Goal: Task Accomplishment & Management: Manage account settings

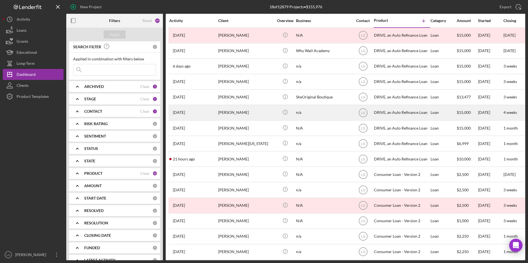
click at [229, 113] on div "[PERSON_NAME]" at bounding box center [245, 112] width 55 height 15
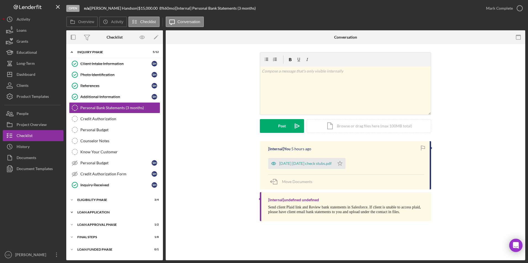
click at [93, 213] on div "Loan Application" at bounding box center [116, 212] width 79 height 3
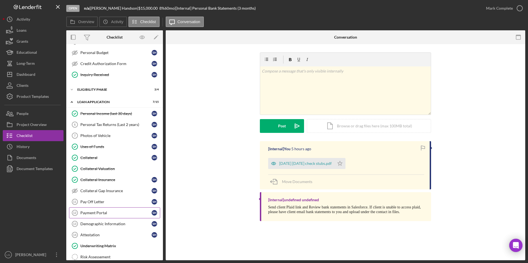
scroll to position [167, 0]
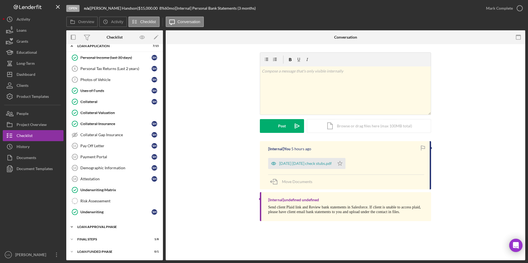
click at [95, 224] on div "Icon/Expander Loan Approval Phase 1 / 2" at bounding box center [114, 227] width 97 height 11
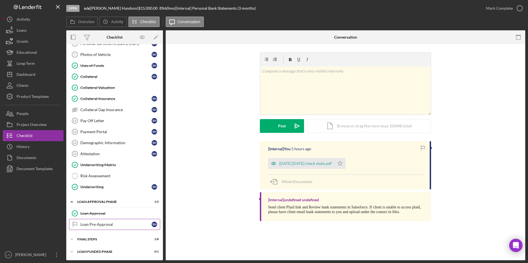
click at [92, 228] on link "Loan Pre-Approval Loan Pre-Approval S H" at bounding box center [114, 224] width 91 height 11
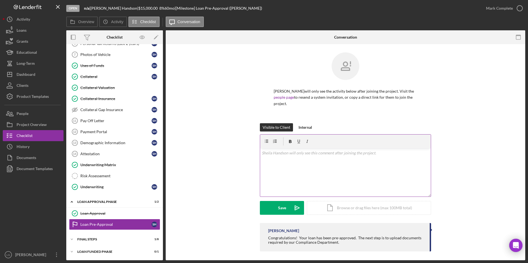
scroll to position [2, 0]
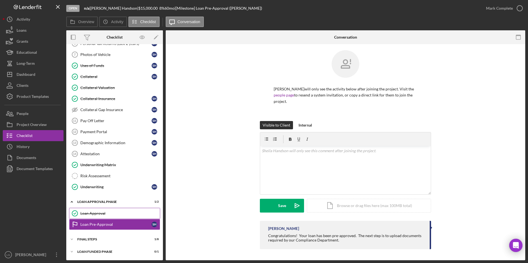
click at [118, 209] on link "Loan Approval Loan Approval" at bounding box center [114, 213] width 91 height 11
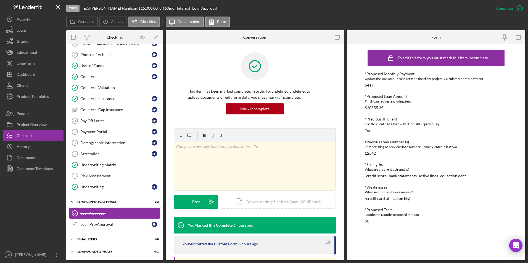
scroll to position [55, 0]
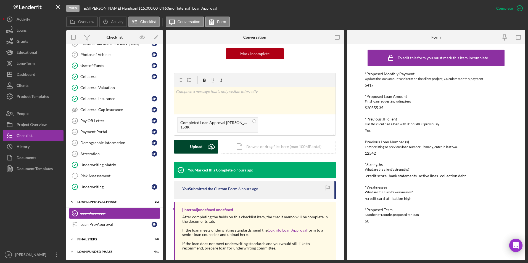
click at [192, 148] on div "Upload" at bounding box center [196, 147] width 12 height 14
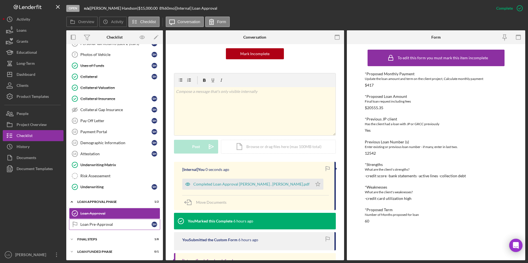
click at [127, 224] on div "Loan Pre-Approval" at bounding box center [115, 225] width 71 height 4
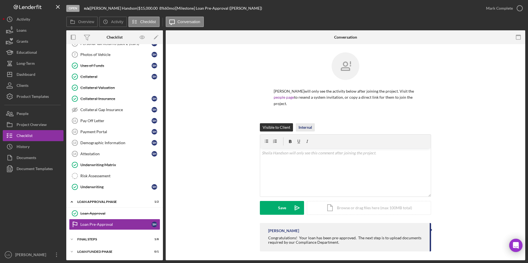
click at [303, 128] on div "Internal" at bounding box center [305, 127] width 14 height 8
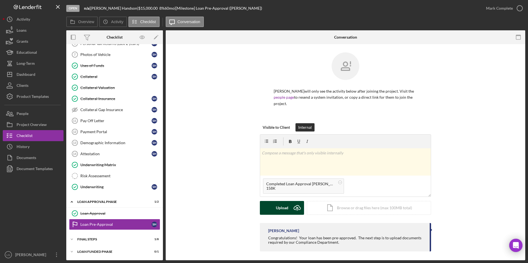
click at [277, 210] on div "Upload" at bounding box center [282, 208] width 12 height 14
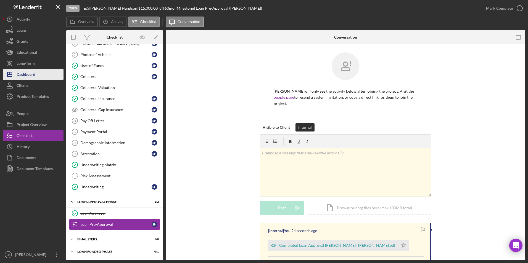
click at [46, 73] on button "Icon/Dashboard Dashboard" at bounding box center [33, 74] width 61 height 11
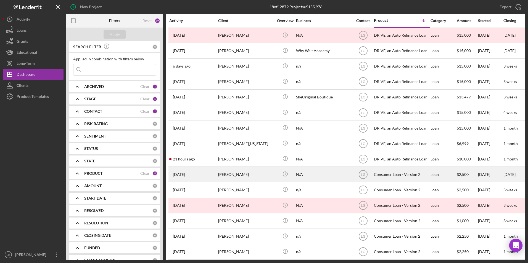
scroll to position [53, 0]
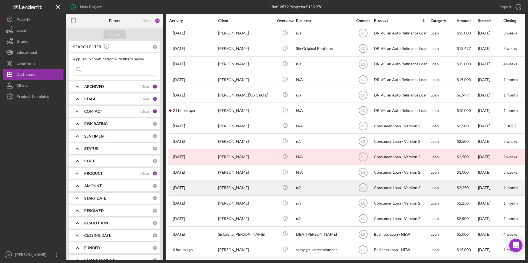
click at [227, 181] on div "[PERSON_NAME]" at bounding box center [245, 188] width 55 height 15
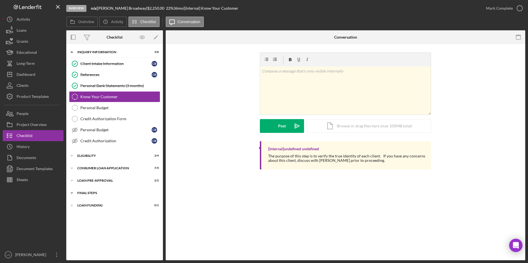
click at [81, 194] on div "FINAL STEPS" at bounding box center [116, 193] width 79 height 3
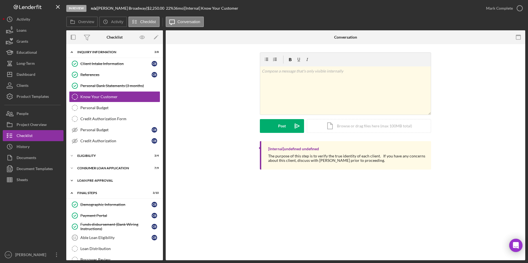
click at [88, 179] on div "Loan Pre-Approval" at bounding box center [116, 180] width 79 height 3
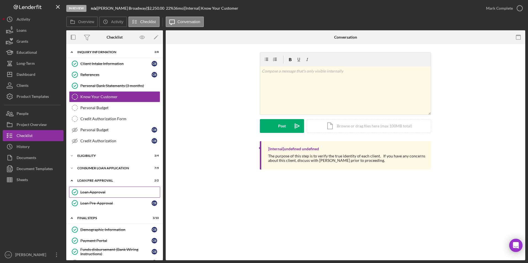
click at [86, 191] on div "Loan Approval" at bounding box center [120, 192] width 80 height 4
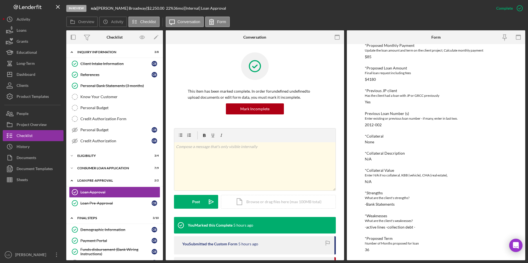
scroll to position [110, 0]
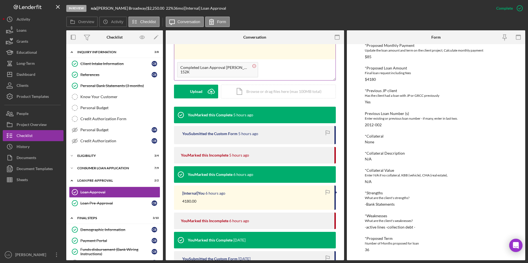
click at [253, 65] on circle at bounding box center [254, 65] width 3 height 3
click at [195, 91] on div "Upload" at bounding box center [196, 92] width 12 height 14
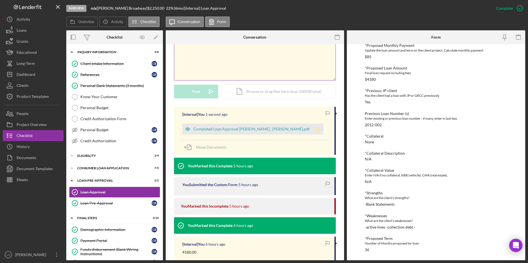
click at [314, 129] on icon "Icon/Star" at bounding box center [317, 129] width 11 height 11
drag, startPoint x: 47, startPoint y: 79, endPoint x: 61, endPoint y: 82, distance: 15.0
click at [47, 79] on button "Icon/Dashboard Dashboard" at bounding box center [33, 74] width 61 height 11
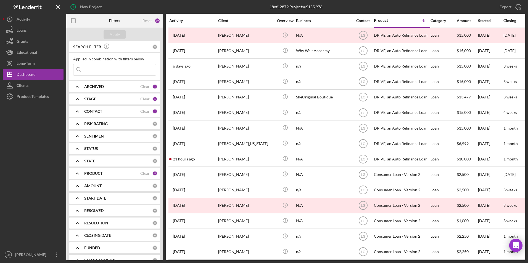
scroll to position [53, 0]
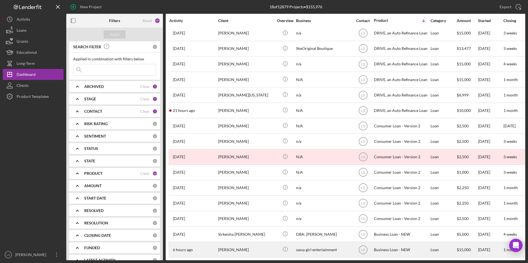
click at [226, 246] on div "[PERSON_NAME]" at bounding box center [245, 250] width 55 height 15
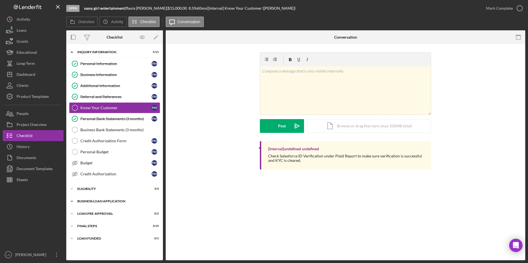
click at [100, 201] on div "BUSINESS LOAN APPLICATION" at bounding box center [116, 201] width 79 height 3
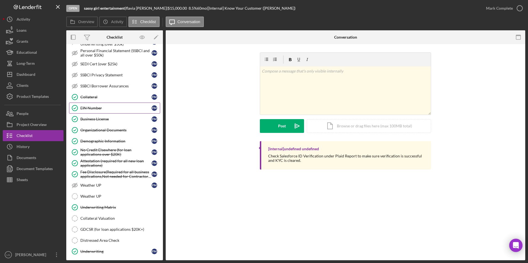
scroll to position [288, 0]
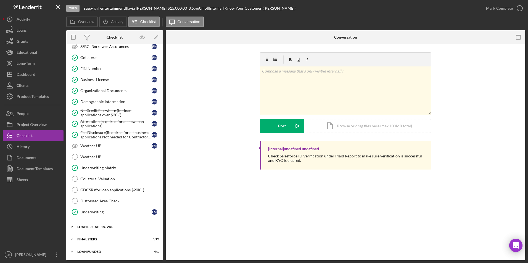
click at [86, 225] on div "Icon/Expander LOAN PRE-APPROVAL 0 / 2" at bounding box center [114, 227] width 97 height 11
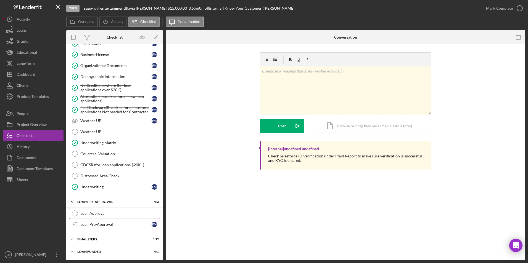
click at [103, 214] on div "Loan Approval" at bounding box center [120, 214] width 80 height 4
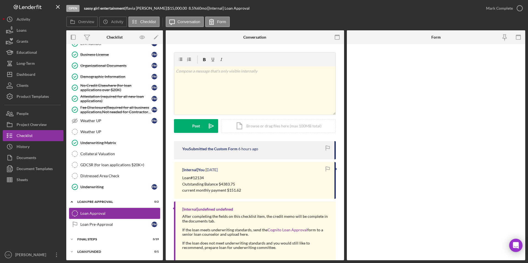
scroll to position [313, 0]
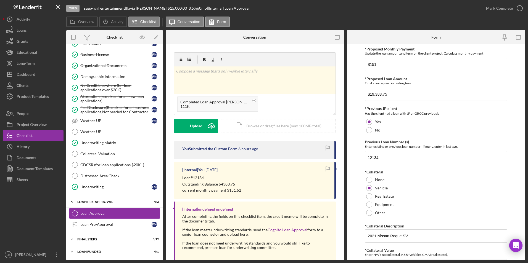
click at [193, 145] on div "You Submitted the Custom Form 6 hours ago" at bounding box center [255, 150] width 162 height 18
click at [195, 126] on div "Upload" at bounding box center [196, 126] width 12 height 14
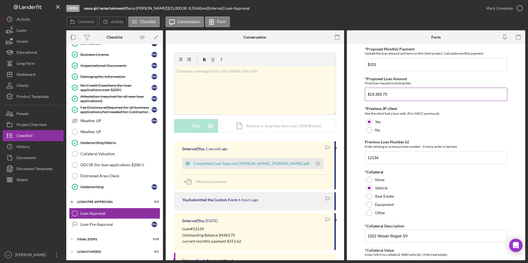
drag, startPoint x: 399, startPoint y: 96, endPoint x: 365, endPoint y: 94, distance: 33.8
click at [365, 94] on input "$19,383.75" at bounding box center [436, 94] width 143 height 13
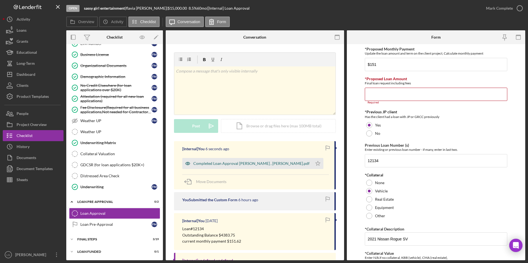
click at [240, 162] on div "Completed Loan Approval [PERSON_NAME] , [PERSON_NAME].pdf" at bounding box center [251, 164] width 116 height 4
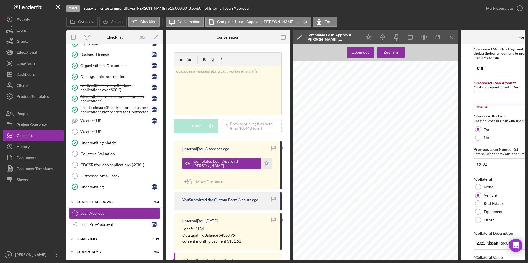
click at [484, 98] on input "*Proposed Loan Amount" at bounding box center [523, 98] width 99 height 13
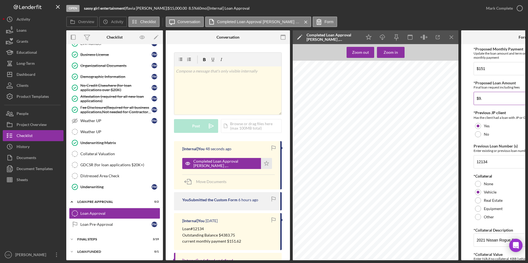
type input "$9"
type input "$9,999"
click at [511, 133] on div "No" at bounding box center [523, 134] width 99 height 8
click at [479, 127] on div at bounding box center [478, 126] width 6 height 6
click at [429, 213] on div "Justine PETERSEN Loan Approval Loan Officer Gandy, LaTrisha Loan Officer Email …" at bounding box center [377, 170] width 169 height 219
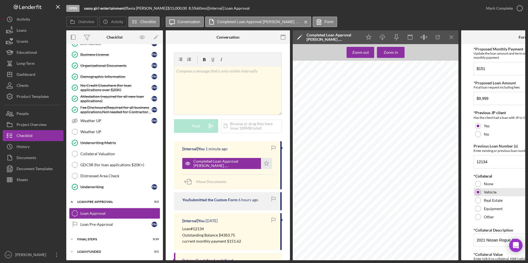
scroll to position [221, 0]
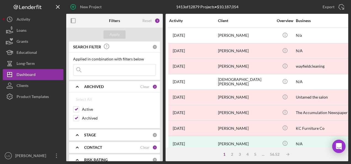
scroll to position [110, 0]
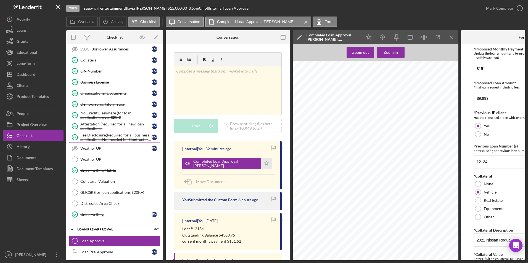
scroll to position [315, 0]
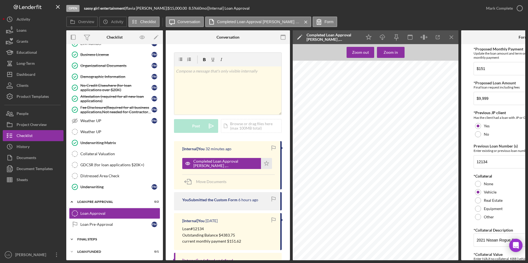
click at [91, 235] on div "Icon/Expander FINAL STEPS 3 / 19" at bounding box center [114, 239] width 97 height 11
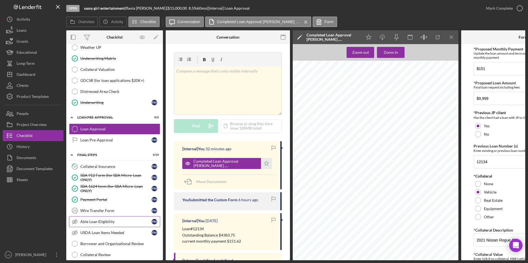
scroll to position [453, 0]
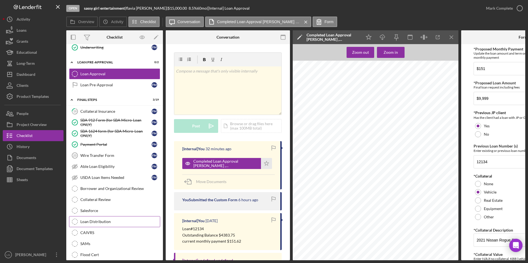
click at [87, 217] on link "Loan Distribution Loan Distribution" at bounding box center [114, 221] width 91 height 11
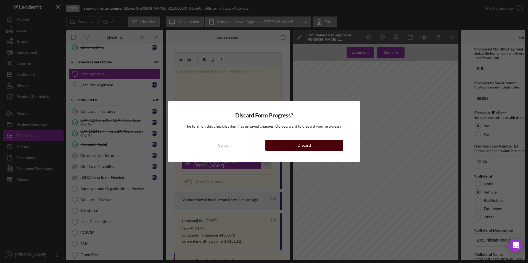
click at [310, 149] on div "Discard" at bounding box center [304, 145] width 14 height 11
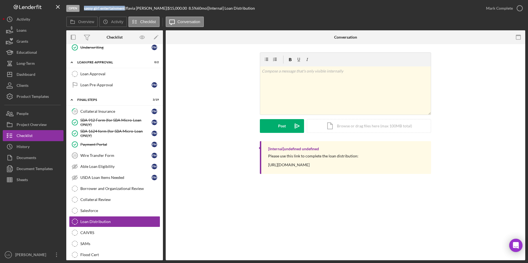
drag, startPoint x: 126, startPoint y: 9, endPoint x: 84, endPoint y: 6, distance: 41.8
click at [84, 6] on div "sassy girl entertainment |" at bounding box center [105, 8] width 42 height 4
copy b "sassy girl entertainment"
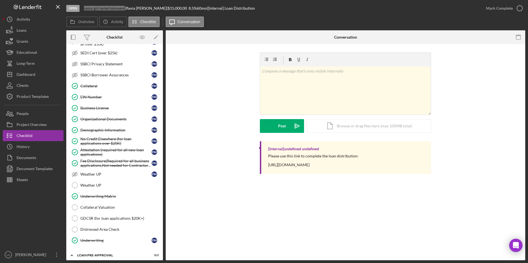
scroll to position [149, 0]
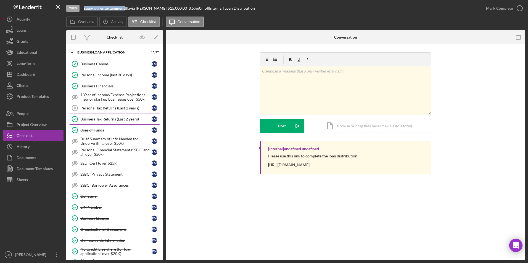
click at [102, 119] on div "Business Tax Returns (Last 2 years)" at bounding box center [115, 119] width 71 height 4
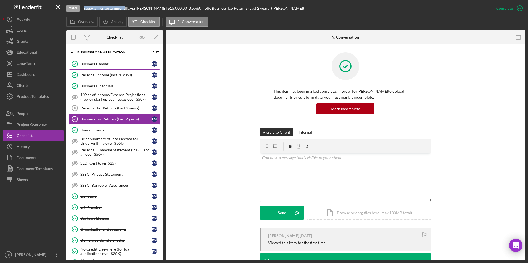
click at [82, 75] on div "Personal Income (last 30 days)" at bounding box center [115, 75] width 71 height 4
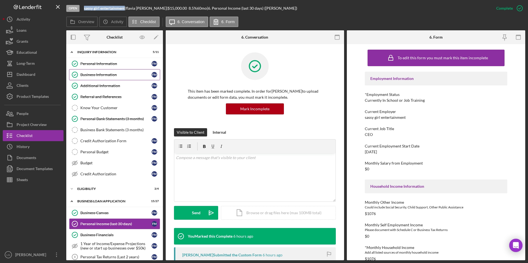
click at [120, 78] on link "Business Information Business Information f m" at bounding box center [114, 74] width 91 height 11
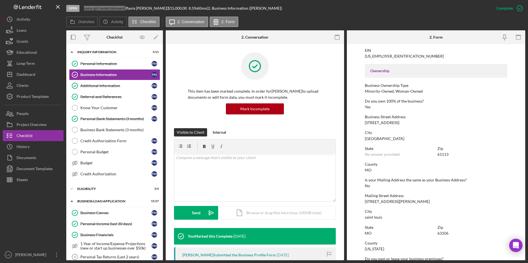
scroll to position [193, 0]
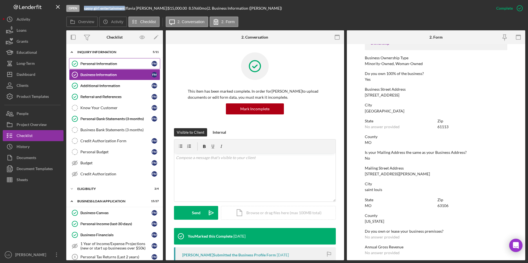
drag, startPoint x: 91, startPoint y: 66, endPoint x: 97, endPoint y: 68, distance: 6.3
click at [91, 66] on div "Personal Information" at bounding box center [115, 64] width 71 height 4
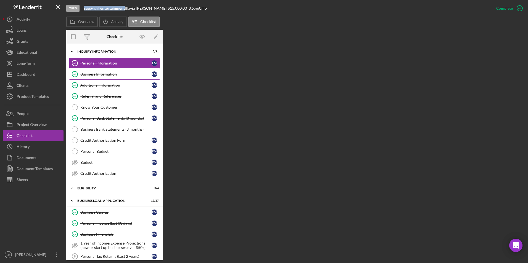
click at [102, 76] on div "Business Information" at bounding box center [115, 74] width 71 height 4
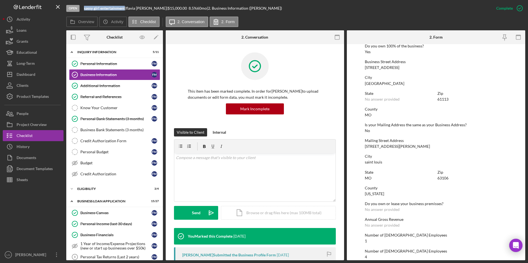
scroll to position [263, 0]
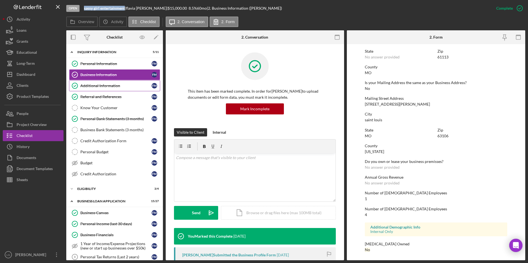
click at [97, 84] on div "Additional Information" at bounding box center [115, 86] width 71 height 4
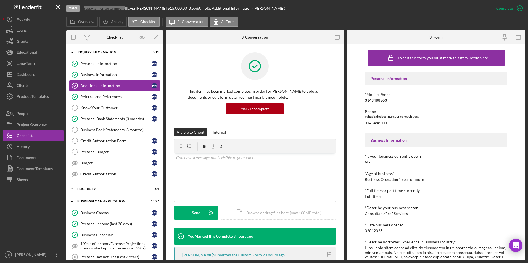
scroll to position [55, 0]
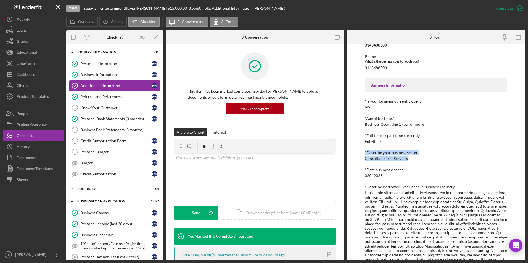
drag, startPoint x: 409, startPoint y: 158, endPoint x: 355, endPoint y: 155, distance: 54.7
click at [355, 155] on div "To edit this form you must mark this item incomplete Personal Information *Mobi…" at bounding box center [436, 152] width 178 height 216
drag, startPoint x: 355, startPoint y: 155, endPoint x: 374, endPoint y: 161, distance: 20.3
drag, startPoint x: 377, startPoint y: 159, endPoint x: 407, endPoint y: 155, distance: 30.6
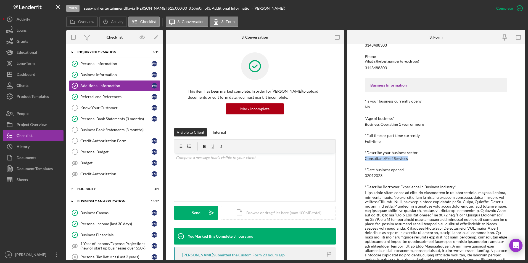
click at [407, 155] on div "To edit this form you must mark this item incomplete Personal Information *Mobi…" at bounding box center [436, 152] width 178 height 216
drag, startPoint x: 407, startPoint y: 155, endPoint x: 401, endPoint y: 160, distance: 7.1
copy div "Consultant/Prof Services"
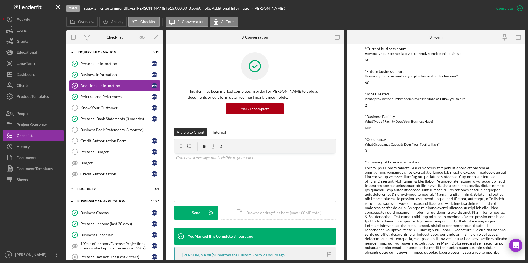
scroll to position [368, 0]
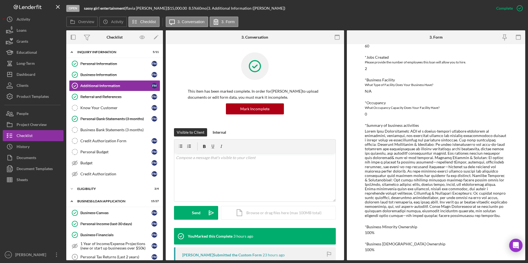
drag, startPoint x: 150, startPoint y: 7, endPoint x: 128, endPoint y: 6, distance: 22.4
click at [128, 6] on div "Open sassy girl entertainment | flavia moore | $15,000.00 8.5 % 60 mo | 3. Addi…" at bounding box center [278, 8] width 424 height 17
copy div "flavia moore"
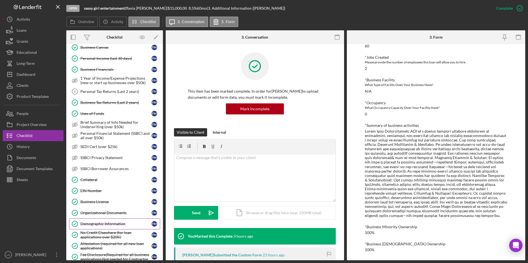
scroll to position [249, 0]
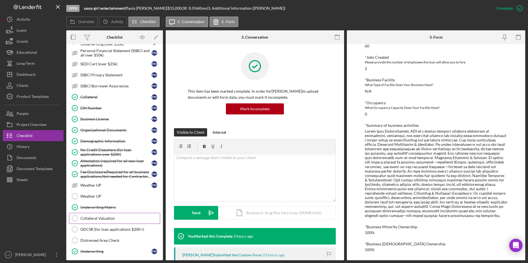
click at [89, 217] on div "Collateral Valuation" at bounding box center [120, 218] width 80 height 4
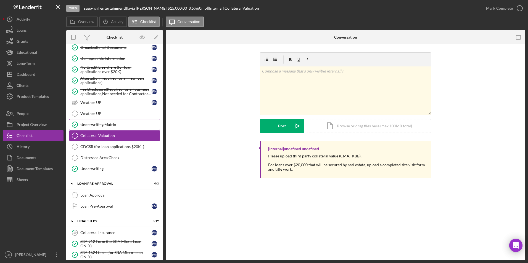
scroll to position [249, 0]
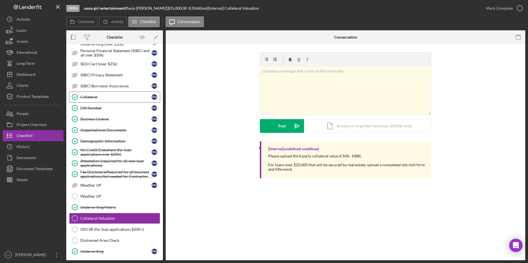
click at [97, 93] on link "Collateral Collateral f m" at bounding box center [114, 97] width 91 height 11
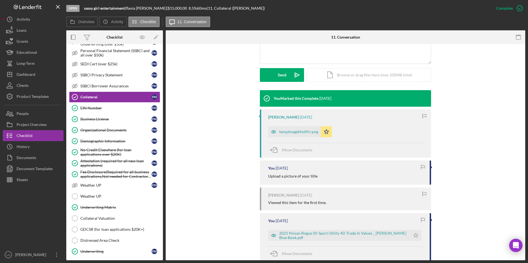
scroll to position [193, 0]
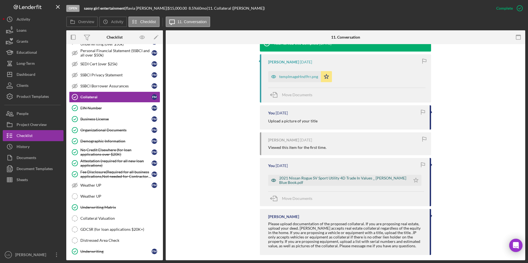
click at [328, 178] on div "2021 Nissan Rogue SV Sport Utility 4D Trade In Values _ Kelley Blue Book.pdf" at bounding box center [343, 180] width 128 height 9
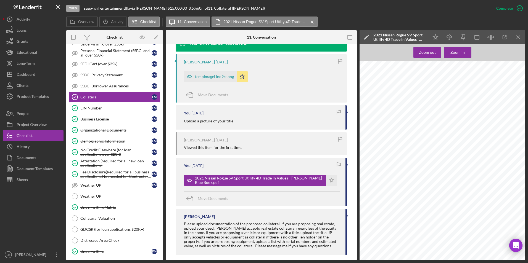
scroll to position [199, 0]
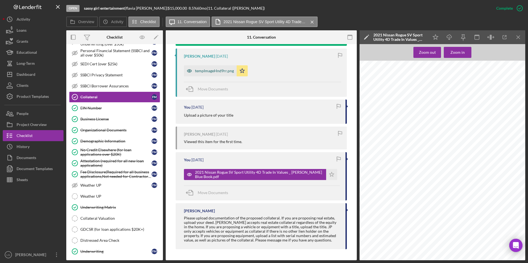
click at [208, 66] on div "tempImageHnd9rr.png" at bounding box center [210, 70] width 53 height 11
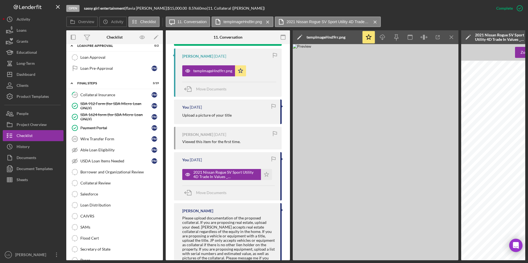
scroll to position [528, 0]
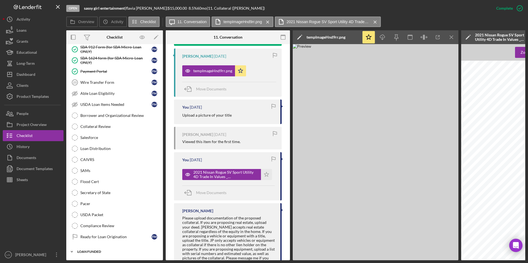
click at [81, 250] on div "LOAN FUNDED" at bounding box center [116, 251] width 79 height 3
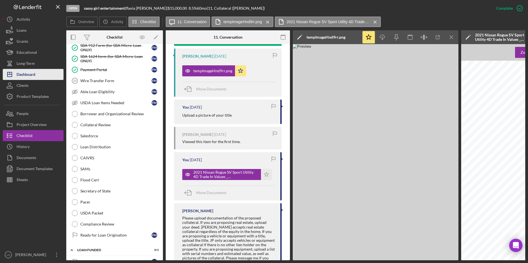
click at [30, 76] on div "Dashboard" at bounding box center [26, 75] width 19 height 12
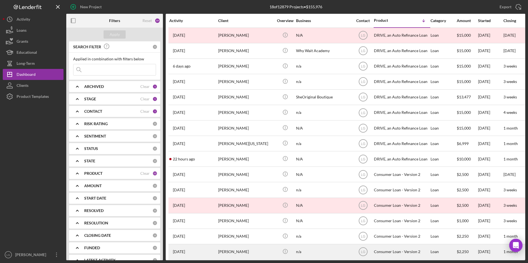
scroll to position [53, 0]
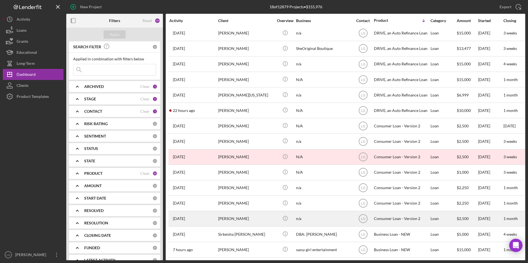
click at [237, 212] on div "[PERSON_NAME]" at bounding box center [245, 219] width 55 height 15
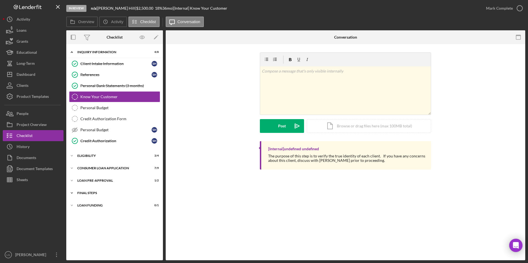
drag, startPoint x: 86, startPoint y: 207, endPoint x: 86, endPoint y: 196, distance: 11.3
click at [86, 207] on div "Loan Funding" at bounding box center [111, 205] width 68 height 3
drag, startPoint x: 86, startPoint y: 195, endPoint x: 87, endPoint y: 187, distance: 7.5
click at [86, 194] on div "FINAL STEPS" at bounding box center [111, 193] width 68 height 3
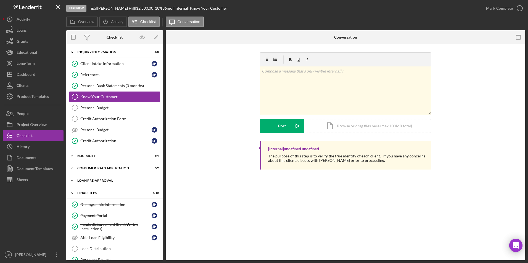
click at [87, 181] on div "Loan Pre-Approval" at bounding box center [116, 180] width 79 height 3
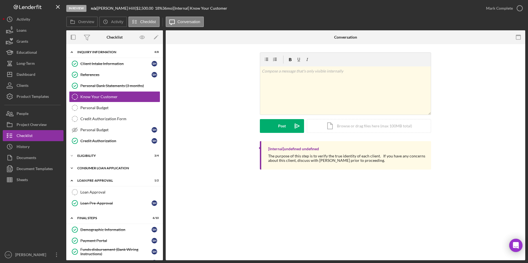
click at [87, 168] on div "Consumer Loan Application" at bounding box center [116, 168] width 79 height 3
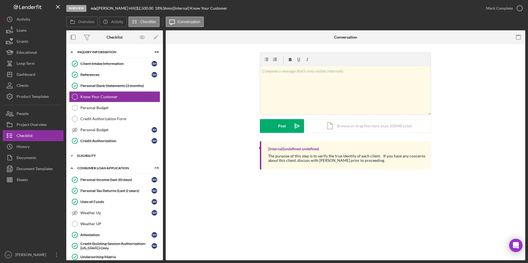
click at [87, 157] on div "Eligibility" at bounding box center [116, 155] width 79 height 3
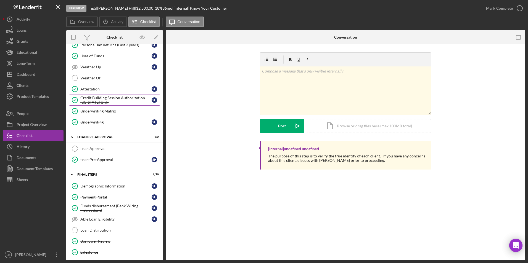
scroll to position [249, 0]
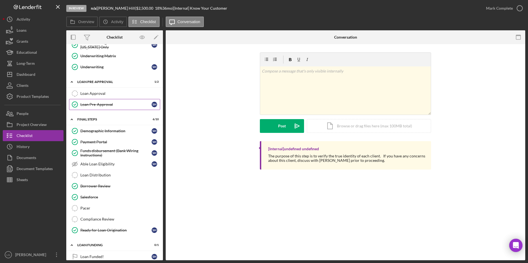
click at [104, 93] on div "Loan Approval" at bounding box center [120, 93] width 80 height 4
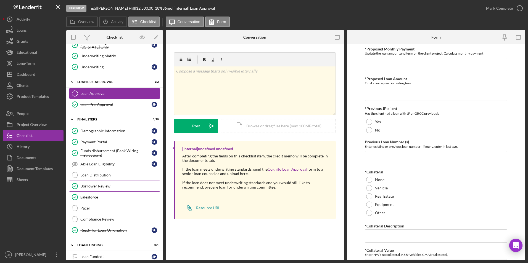
scroll to position [256, 0]
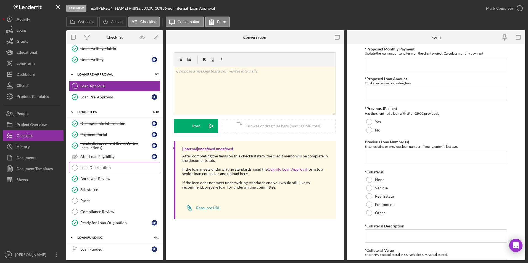
click at [87, 168] on div "Loan Distribution" at bounding box center [120, 168] width 80 height 4
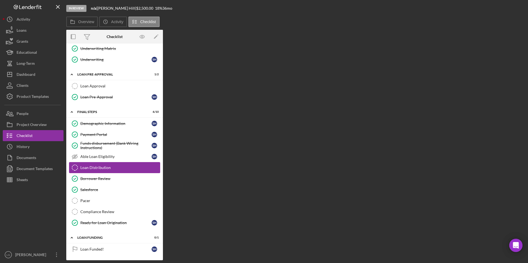
scroll to position [256, 0]
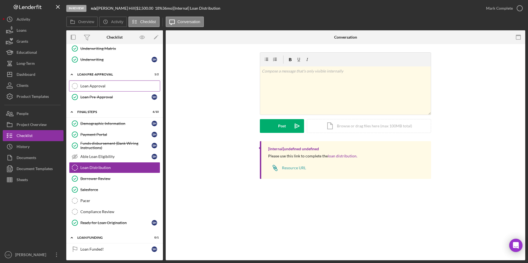
click at [100, 86] on div "Loan Approval" at bounding box center [120, 86] width 80 height 4
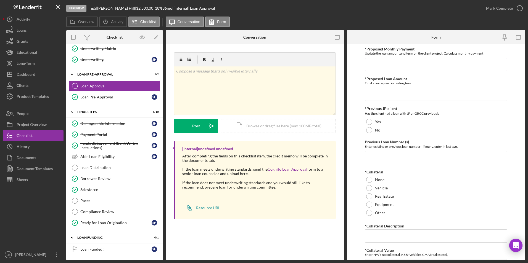
click at [405, 66] on input "*Proposed Monthly Payment" at bounding box center [436, 64] width 143 height 13
type input "$85"
click at [378, 96] on input "*Proposed Loan Amount" at bounding box center [436, 94] width 143 height 13
type input "$2,250"
click at [367, 129] on div at bounding box center [369, 130] width 6 height 6
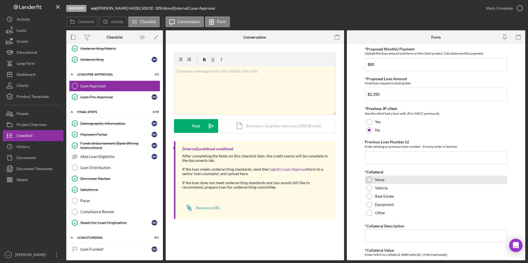
click at [370, 176] on div "None" at bounding box center [436, 180] width 143 height 8
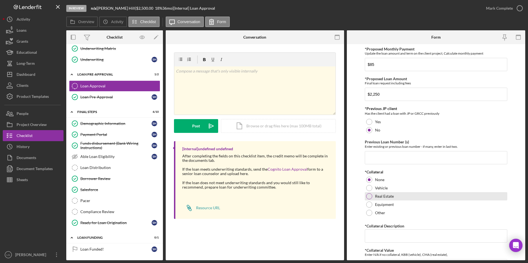
scroll to position [55, 0]
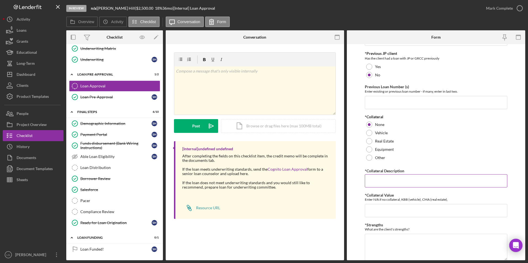
click at [392, 178] on input "*Collateral Description" at bounding box center [436, 181] width 143 height 13
type input "n/a"
click at [376, 253] on textarea "-credit score -bank statements -" at bounding box center [436, 247] width 143 height 27
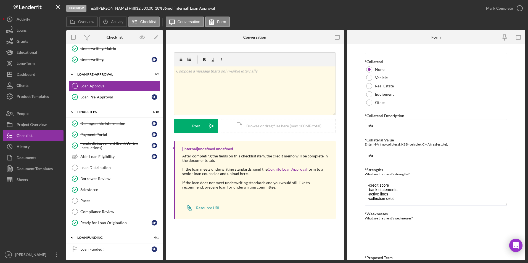
type textarea "-credit score -bank statements -active lines -collection debt"
click at [376, 231] on textarea "*Weaknesses" at bounding box center [436, 236] width 143 height 27
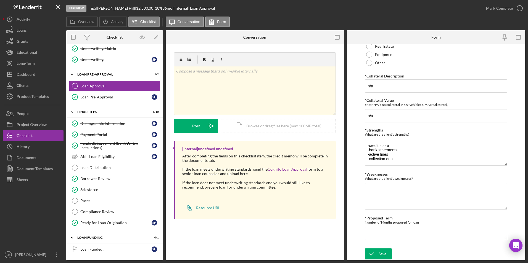
click at [387, 231] on input "*Proposed Term" at bounding box center [436, 233] width 143 height 13
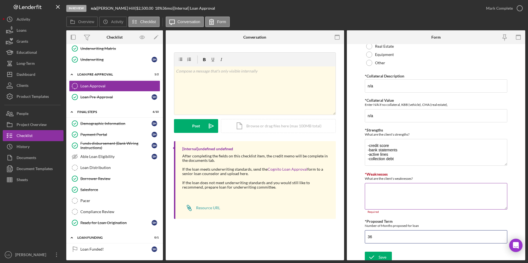
type input "36"
click at [373, 192] on textarea "*Weaknesses" at bounding box center [436, 196] width 143 height 27
click at [388, 197] on textarea "*Weaknesses" at bounding box center [436, 196] width 143 height 27
click at [374, 197] on textarea "*Weaknesses" at bounding box center [436, 196] width 143 height 27
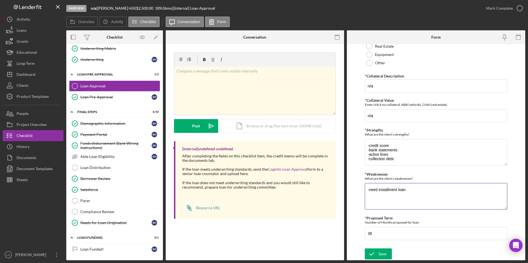
type textarea "-need installment loan"
click at [377, 261] on div "In Review n/a | Sharlene Hill | $2,500.00 18 % 36 mo | [Internal] Loan Approval…" at bounding box center [264, 131] width 528 height 263
click at [375, 255] on icon "submit" at bounding box center [372, 254] width 14 height 14
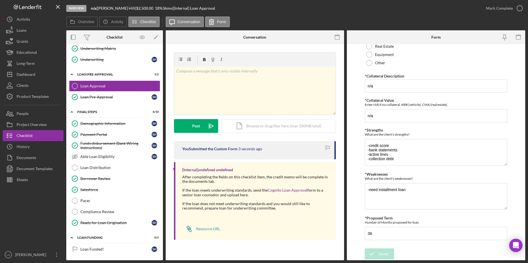
click at [488, 7] on div "Mark Complete" at bounding box center [499, 8] width 27 height 11
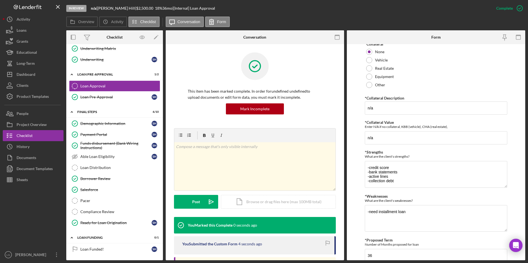
scroll to position [172, 0]
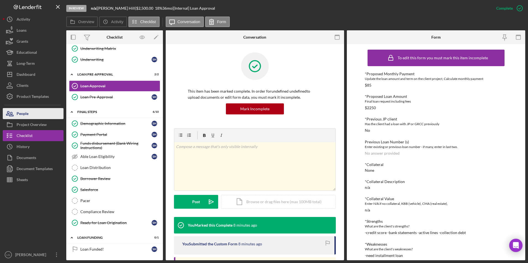
click at [25, 114] on div "People" at bounding box center [23, 114] width 12 height 12
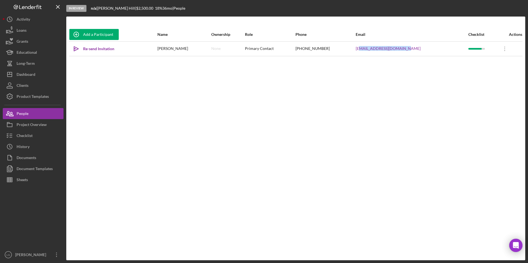
drag, startPoint x: 422, startPoint y: 52, endPoint x: 371, endPoint y: 52, distance: 51.4
click at [371, 52] on div "sharlenehill48@yahoo.com" at bounding box center [412, 49] width 112 height 14
copy link "arlenehill48@yahoo.com"
click at [378, 70] on div "Add a Participant Name Ownership Role Phone Email Checklist Actions Icon/icon-i…" at bounding box center [295, 139] width 459 height 222
drag, startPoint x: 364, startPoint y: 47, endPoint x: 421, endPoint y: 49, distance: 57.5
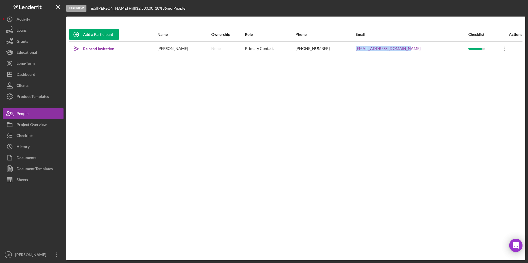
click at [421, 49] on tr "Icon/icon-invite-send Re-send Invitation Sharlene Hill None Primary Contact (31…" at bounding box center [295, 48] width 453 height 15
drag, startPoint x: 421, startPoint y: 49, endPoint x: 401, endPoint y: 49, distance: 20.4
click at [401, 49] on link "sharlenehill48@yahoo.com" at bounding box center [388, 48] width 65 height 4
copy tr "sharlenehill48@yahoo.com"
click at [87, 49] on div "Re-send Invitation" at bounding box center [98, 48] width 31 height 11
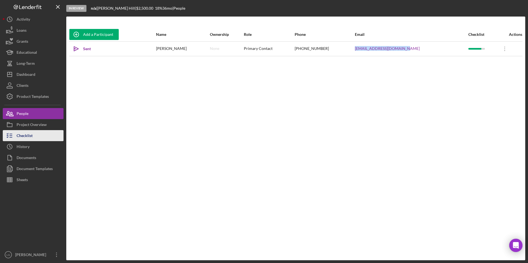
click at [28, 136] on div "Checklist" at bounding box center [25, 136] width 16 height 12
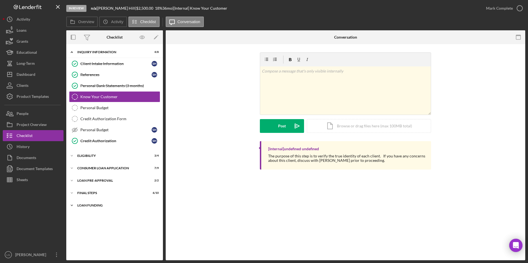
click at [94, 204] on div "Icon/Expander Loan Funding 0 / 1" at bounding box center [114, 205] width 97 height 11
click at [88, 193] on div "FINAL STEPS" at bounding box center [116, 193] width 79 height 3
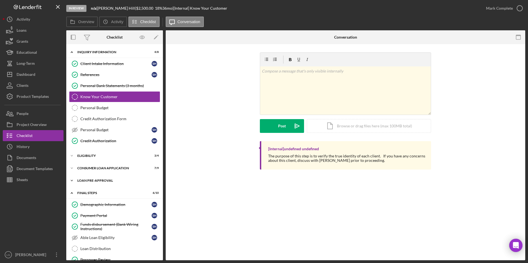
click at [88, 181] on div "Loan Pre-Approval" at bounding box center [116, 180] width 79 height 3
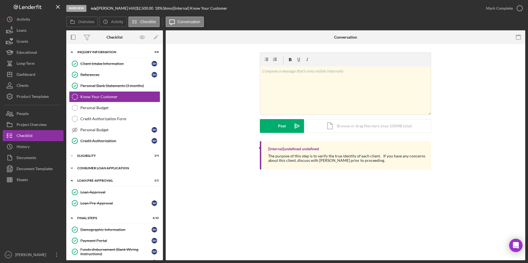
click at [86, 168] on div "Consumer Loan Application" at bounding box center [116, 168] width 79 height 3
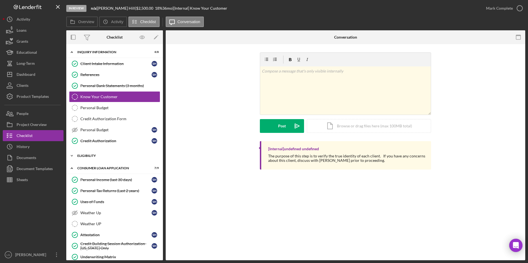
click at [86, 153] on div "Icon/Expander Eligibility 3 / 4" at bounding box center [114, 155] width 97 height 11
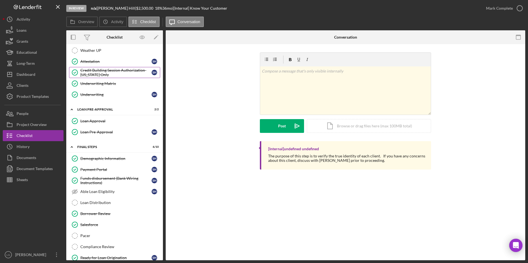
scroll to position [256, 0]
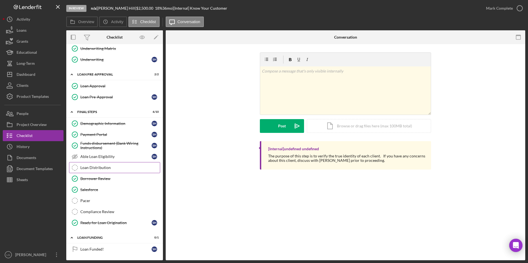
click at [98, 171] on link "Loan Distribution Loan Distribution" at bounding box center [114, 167] width 91 height 11
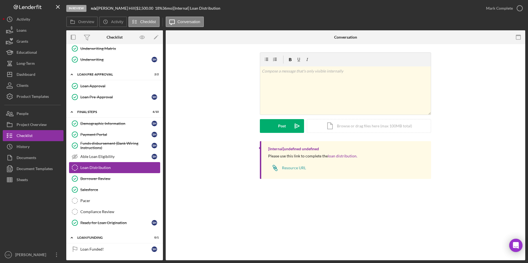
scroll to position [256, 0]
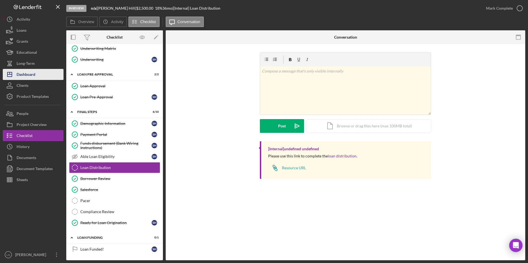
click at [34, 77] on div "Dashboard" at bounding box center [26, 75] width 19 height 12
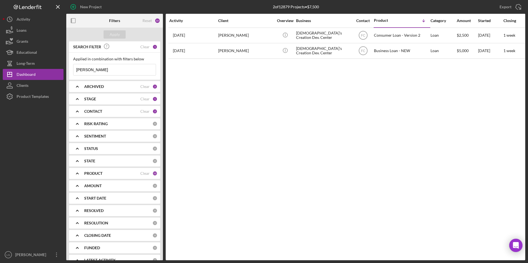
drag, startPoint x: 90, startPoint y: 70, endPoint x: 67, endPoint y: 72, distance: 23.3
click at [69, 72] on div "SEARCH FILTER Clear 1 Applied in combination with filters below whittaker Icon/…" at bounding box center [114, 150] width 97 height 219
click at [116, 36] on div "Apply" at bounding box center [115, 34] width 10 height 8
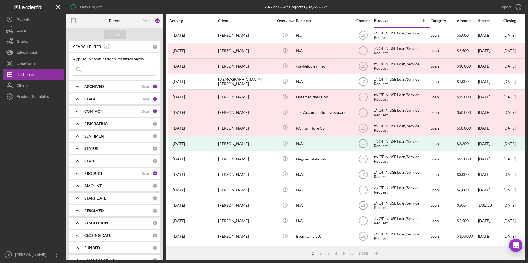
click at [101, 113] on b "CONTACT" at bounding box center [93, 111] width 18 height 4
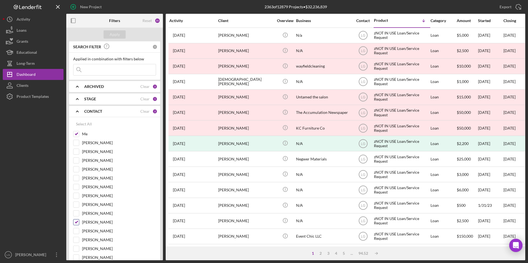
click at [78, 224] on input "Franchot Cunningham" at bounding box center [76, 223] width 6 height 6
checkbox input "false"
click at [120, 36] on button "Apply" at bounding box center [115, 34] width 22 height 8
click at [102, 87] on b "ARCHIVED" at bounding box center [94, 86] width 20 height 4
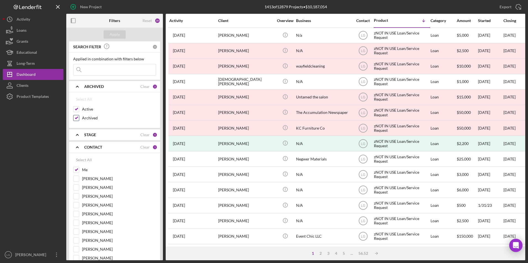
click at [76, 120] on input "Archived" at bounding box center [76, 118] width 6 height 6
checkbox input "false"
click at [112, 34] on div "Apply" at bounding box center [115, 34] width 10 height 8
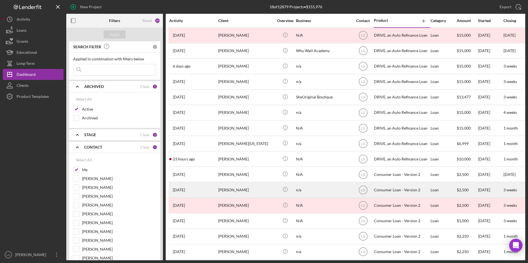
scroll to position [53, 0]
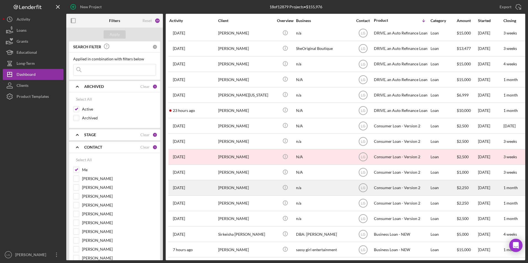
click at [240, 184] on div "[PERSON_NAME]" at bounding box center [245, 188] width 55 height 15
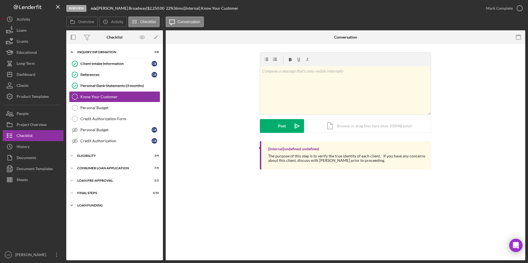
click at [90, 202] on div "Icon/Expander Loan Funding 0 / 1" at bounding box center [114, 205] width 97 height 11
click at [88, 191] on div "Icon/Expander FINAL STEPS 3 / 10" at bounding box center [114, 193] width 97 height 11
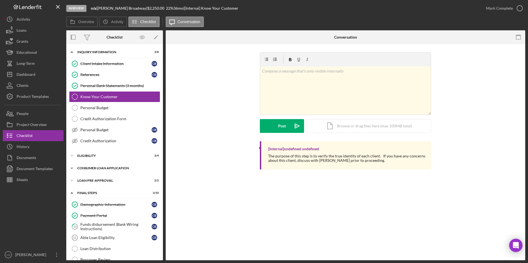
drag, startPoint x: 86, startPoint y: 177, endPoint x: 86, endPoint y: 170, distance: 6.9
click at [86, 172] on div "Icon/Expander Inquiry Information 3 / 8 Client Intake Information Client Intake…" at bounding box center [114, 193] width 97 height 292
drag, startPoint x: 86, startPoint y: 167, endPoint x: 84, endPoint y: 158, distance: 8.8
click at [86, 166] on div "Icon/Expander Consumer Loan Application 7 / 9" at bounding box center [114, 168] width 97 height 11
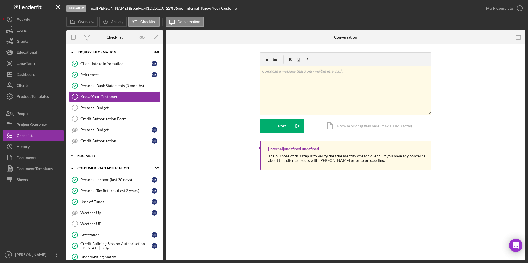
click at [83, 158] on div "Icon/Expander Eligibility 3 / 4" at bounding box center [114, 155] width 97 height 11
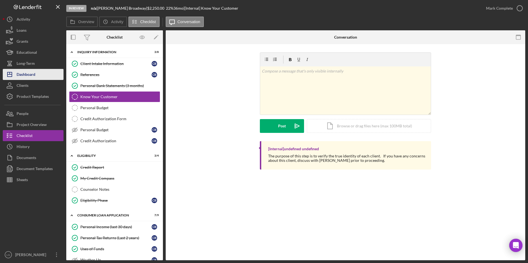
click at [32, 75] on div "Dashboard" at bounding box center [26, 75] width 19 height 12
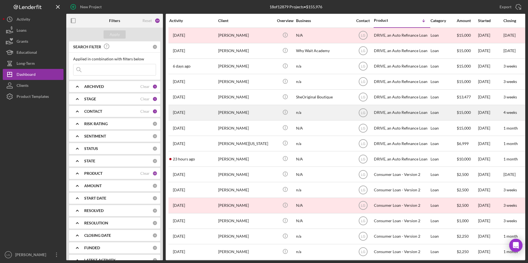
click at [231, 113] on div "[PERSON_NAME]" at bounding box center [245, 112] width 55 height 15
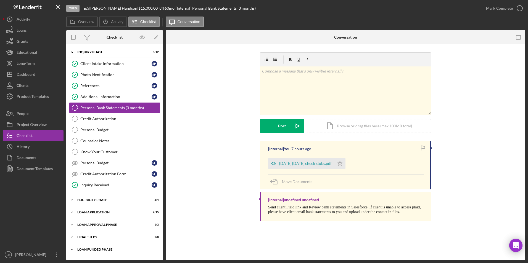
click at [101, 249] on div "Loan Funded Phase" at bounding box center [116, 249] width 79 height 3
drag, startPoint x: 90, startPoint y: 238, endPoint x: 90, endPoint y: 226, distance: 11.6
click at [90, 237] on div "FINAL STEPS" at bounding box center [111, 237] width 68 height 3
drag, startPoint x: 90, startPoint y: 226, endPoint x: 90, endPoint y: 217, distance: 9.7
click at [90, 226] on div "Loan Approval Phase" at bounding box center [111, 224] width 68 height 3
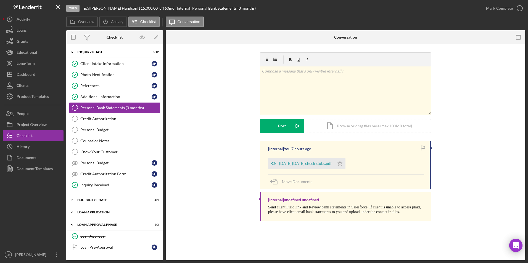
drag, startPoint x: 90, startPoint y: 214, endPoint x: 90, endPoint y: 202, distance: 11.9
click at [90, 213] on div "Icon/Expander Loan Application 7 / 15" at bounding box center [114, 212] width 97 height 11
click at [90, 201] on div "Eligibility Phase" at bounding box center [116, 200] width 79 height 3
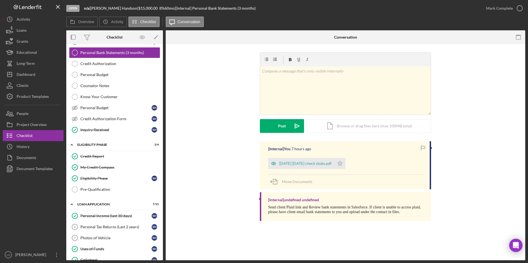
scroll to position [110, 0]
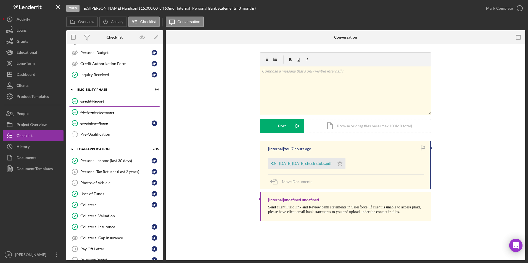
click at [96, 99] on div "Credit Report" at bounding box center [120, 101] width 80 height 4
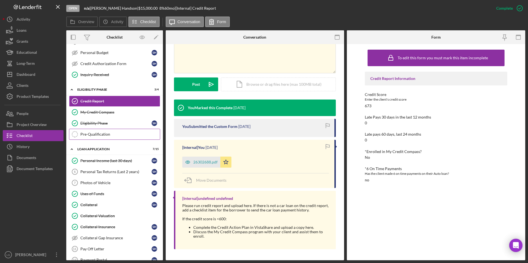
scroll to position [193, 0]
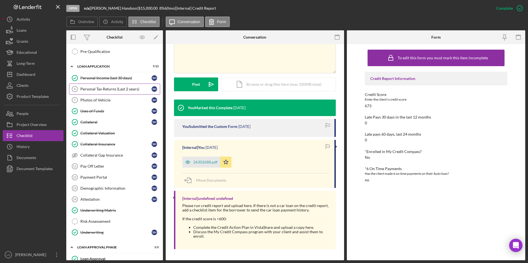
click at [110, 91] on div "Personal Tax Returns (Last 2 years)" at bounding box center [115, 89] width 71 height 4
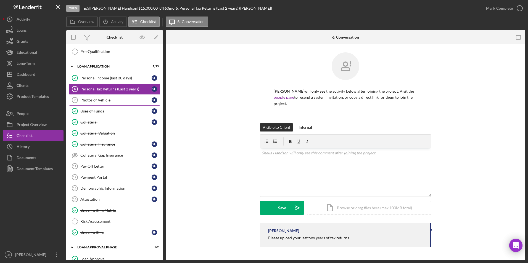
click at [96, 96] on link "Photos of Vehicle 7 Photos of Vehicle S H" at bounding box center [114, 100] width 91 height 11
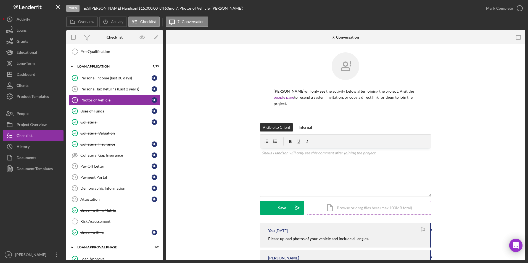
scroll to position [25, 0]
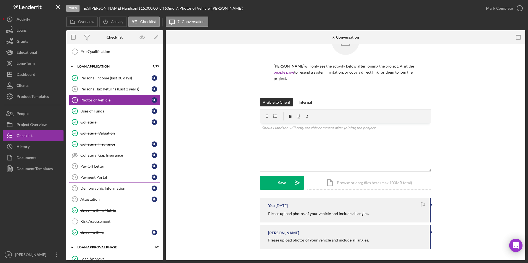
click at [96, 173] on link "Payment Portal 12 Payment Portal S H" at bounding box center [114, 177] width 91 height 11
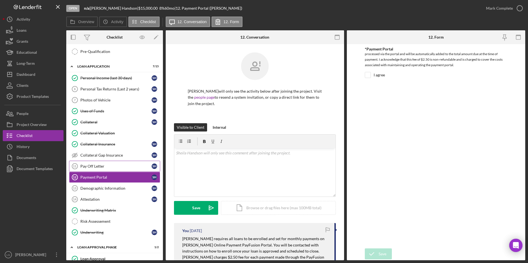
click at [97, 166] on div "Pay Off Letter" at bounding box center [115, 166] width 71 height 4
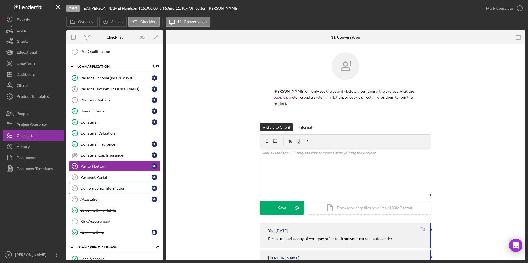
click at [125, 179] on div "Payment Portal" at bounding box center [115, 177] width 71 height 4
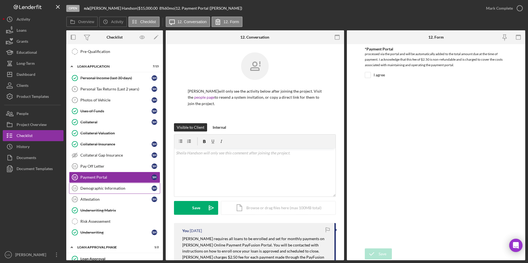
click at [123, 188] on div "Demographic Information" at bounding box center [115, 188] width 71 height 4
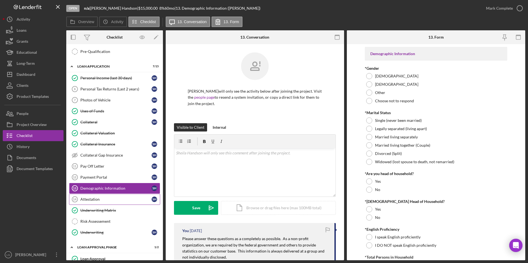
click at [109, 200] on div "Attestation" at bounding box center [115, 199] width 71 height 4
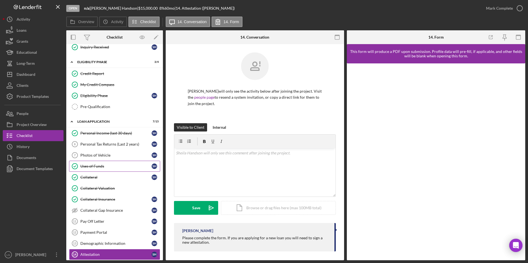
scroll to position [166, 0]
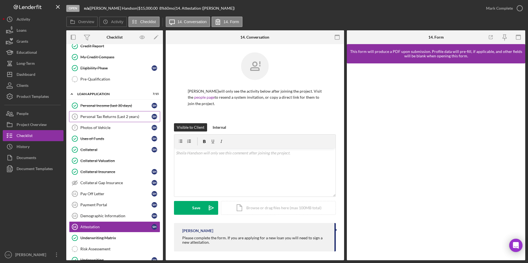
click at [128, 120] on link "Personal Tax Returns (Last 2 years) 6 Personal Tax Returns (Last 2 years) S H" at bounding box center [114, 116] width 91 height 11
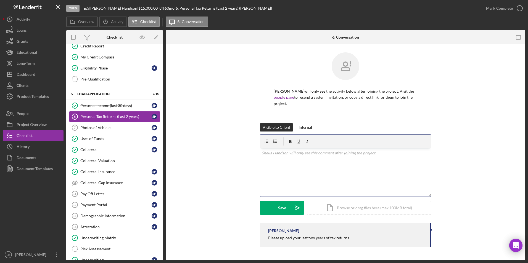
click at [293, 167] on div "v Color teal Color pink Remove color Add row above Add row below Add column bef…" at bounding box center [345, 173] width 171 height 48
click at [281, 180] on div "v Color teal Color pink Remove color Add row above Add row below Add column bef…" at bounding box center [345, 173] width 171 height 48
click at [296, 155] on p "yransfer from perviuos loan" at bounding box center [346, 153] width 168 height 6
click at [303, 158] on div "v Color teal Color pink Remove color Add row above Add row below Add column bef…" at bounding box center [345, 173] width 171 height 48
click at [264, 150] on p "yransfer from perviuos loan" at bounding box center [346, 153] width 168 height 6
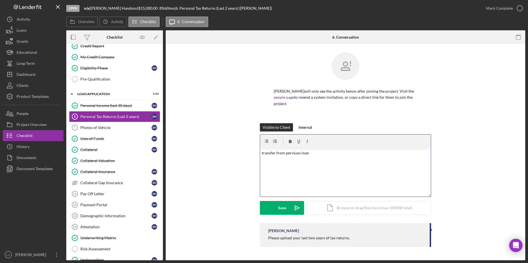
click at [278, 159] on div "v Color teal Color pink Remove color Add row above Add row below Add column bef…" at bounding box center [345, 173] width 171 height 48
click at [303, 154] on p "transfer from perviuos loan" at bounding box center [346, 153] width 168 height 6
click at [299, 153] on p "transfer from perviuos loan" at bounding box center [346, 153] width 168 height 6
click at [284, 178] on div "v Color teal Color pink Remove color Add row above Add row below Add column bef…" at bounding box center [345, 173] width 171 height 48
click at [316, 155] on p "transfer from previous loan" at bounding box center [346, 153] width 168 height 6
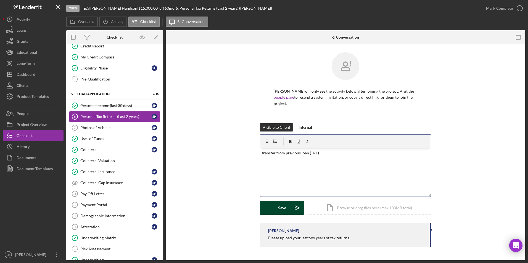
click at [283, 212] on div "Save" at bounding box center [282, 208] width 8 height 14
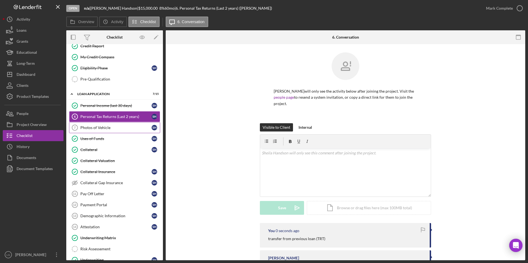
click at [101, 127] on div "Photos of Vehicle" at bounding box center [115, 128] width 71 height 4
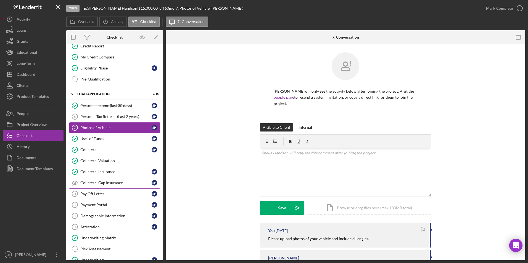
click at [106, 192] on div "Pay Off Letter" at bounding box center [115, 194] width 71 height 4
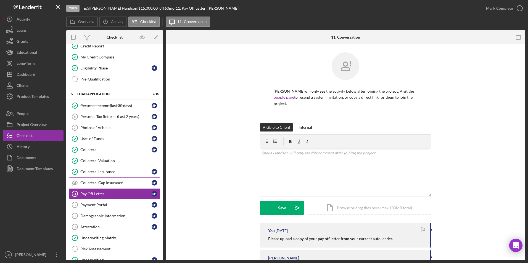
scroll to position [25, 0]
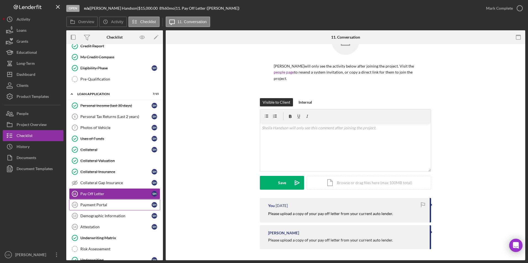
click at [105, 205] on div "Payment Portal" at bounding box center [115, 205] width 71 height 4
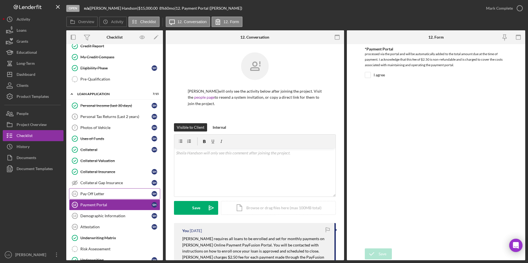
click at [114, 195] on div "Pay Off Letter" at bounding box center [115, 194] width 71 height 4
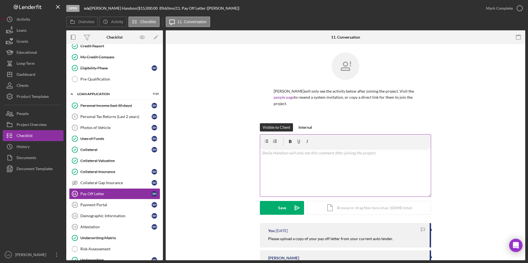
click at [302, 174] on div "v Color teal Color pink Remove color Add row above Add row below Add column bef…" at bounding box center [345, 173] width 171 height 48
click at [273, 208] on button "Save Icon/icon-invite-send" at bounding box center [282, 208] width 44 height 14
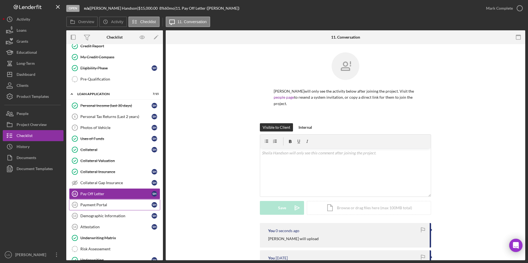
click at [93, 204] on div "Payment Portal" at bounding box center [115, 205] width 71 height 4
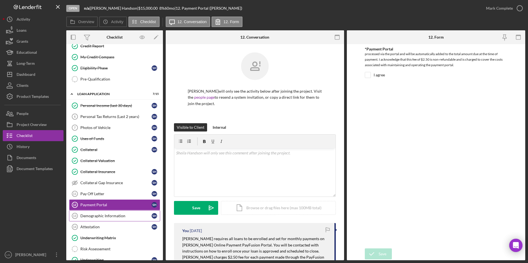
click at [109, 216] on div "Demographic Information" at bounding box center [115, 216] width 71 height 4
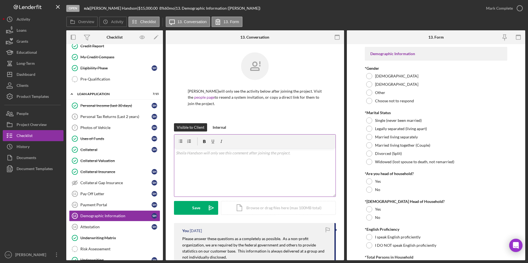
click at [237, 171] on div "v Color teal Color pink Remove color Add row above Add row below Add column bef…" at bounding box center [254, 173] width 161 height 48
click at [202, 208] on button "Save Icon/icon-invite-send" at bounding box center [196, 208] width 44 height 14
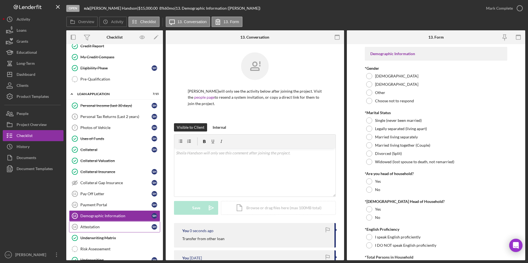
click at [102, 222] on link "Attestation 14 Attestation S H" at bounding box center [114, 227] width 91 height 11
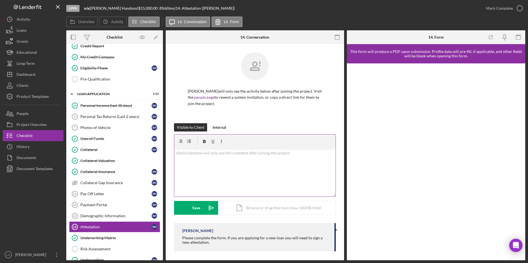
scroll to position [2, 0]
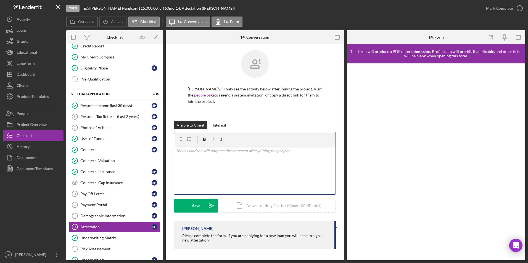
click at [220, 161] on div "v Color teal Color pink Remove color Add row above Add row below Add column bef…" at bounding box center [254, 170] width 161 height 48
click at [197, 204] on div "Save" at bounding box center [196, 206] width 8 height 14
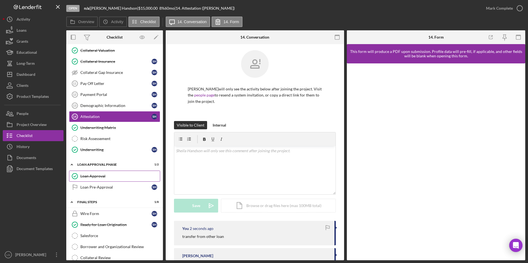
scroll to position [344, 0]
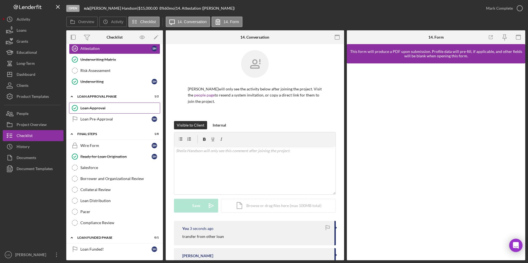
click at [90, 109] on div "Loan Approval" at bounding box center [120, 108] width 80 height 4
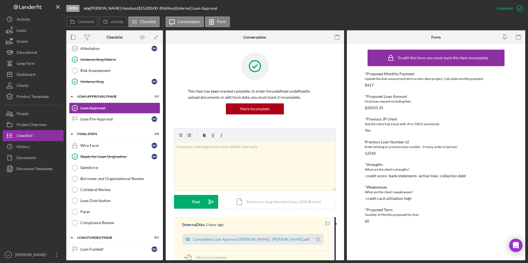
scroll to position [55, 0]
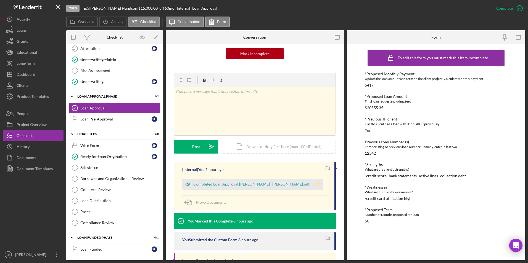
click at [312, 181] on icon "Icon/Star" at bounding box center [317, 184] width 11 height 11
click at [118, 179] on div "Borrower and Organizational Review" at bounding box center [120, 179] width 80 height 4
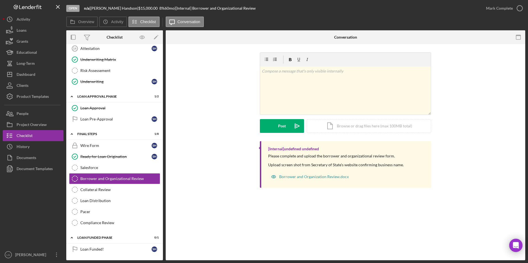
scroll to position [344, 0]
click at [316, 73] on p at bounding box center [346, 71] width 168 height 6
click at [281, 129] on div "Post" at bounding box center [282, 126] width 8 height 14
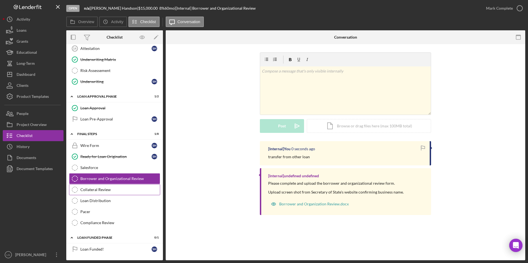
click at [100, 184] on link "Collateral Review Collateral Review" at bounding box center [114, 189] width 91 height 11
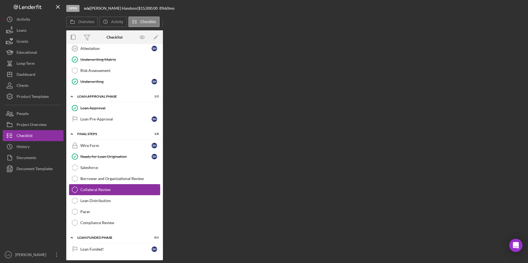
scroll to position [344, 0]
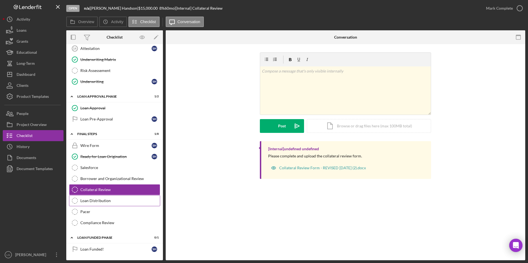
click at [112, 197] on link "Loan Distribution Loan Distribution" at bounding box center [114, 200] width 91 height 11
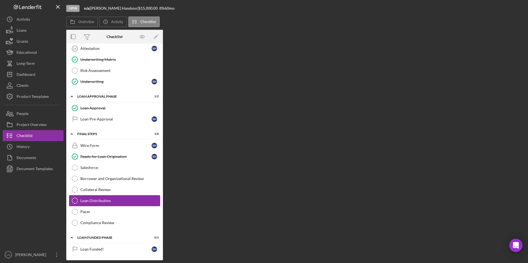
scroll to position [344, 0]
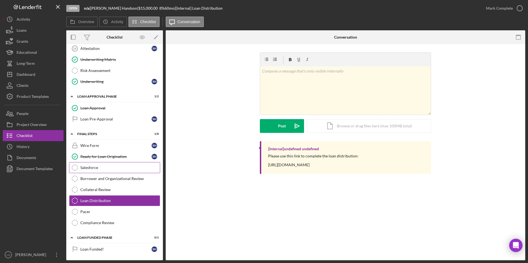
click at [95, 170] on div "Salesforce" at bounding box center [120, 168] width 80 height 4
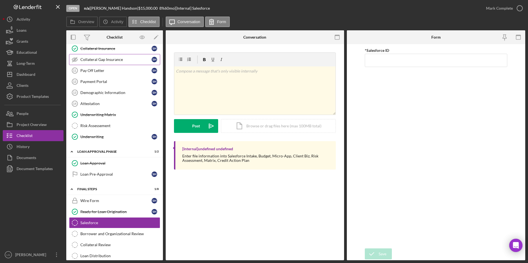
scroll to position [179, 0]
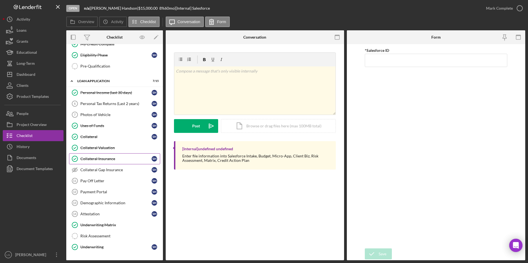
click at [101, 179] on div "Pay Off Letter" at bounding box center [115, 181] width 71 height 4
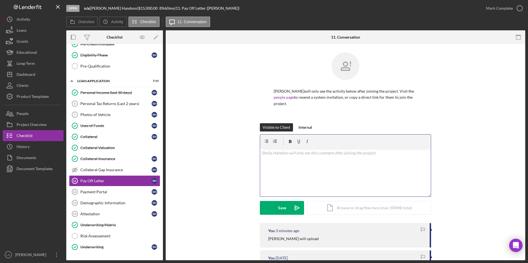
click at [287, 168] on div "v Color teal Color pink Remove color Add row above Add row below Add column bef…" at bounding box center [345, 173] width 171 height 48
click at [303, 137] on div at bounding box center [345, 142] width 171 height 14
click at [307, 128] on div "Internal" at bounding box center [305, 127] width 14 height 8
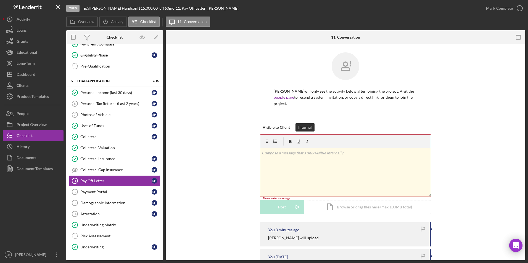
click at [294, 144] on div at bounding box center [300, 141] width 26 height 7
click at [300, 154] on p at bounding box center [346, 153] width 168 height 6
click at [284, 154] on p "Call in the motning from updated payoff amount" at bounding box center [346, 153] width 168 height 6
click at [285, 153] on p "Call in the motning from updated payoff amount" at bounding box center [346, 153] width 168 height 6
click at [301, 152] on p "Call in the morning from updated payoff amount" at bounding box center [346, 153] width 168 height 6
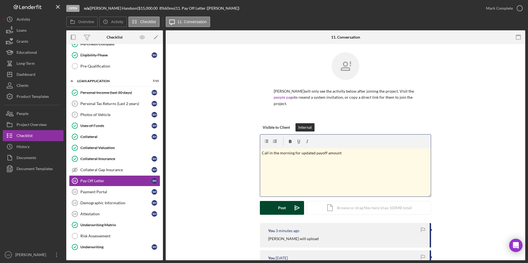
click at [278, 211] on div "Post" at bounding box center [282, 208] width 8 height 14
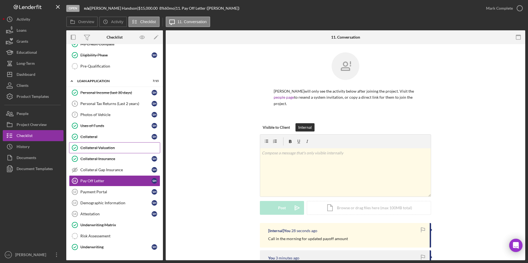
click at [109, 146] on div "Collateral Valuation" at bounding box center [120, 148] width 80 height 4
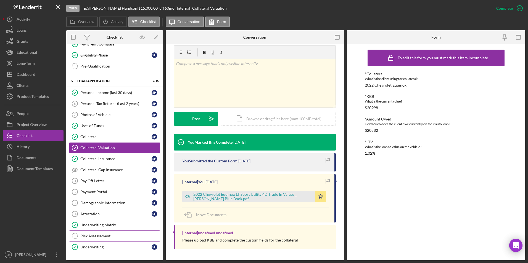
scroll to position [261, 0]
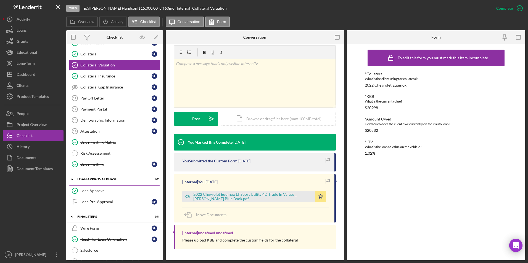
click at [94, 189] on div "Loan Approval" at bounding box center [120, 191] width 80 height 4
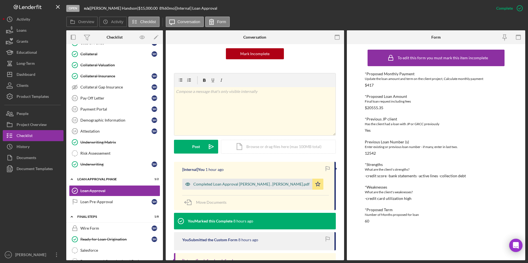
scroll to position [137, 0]
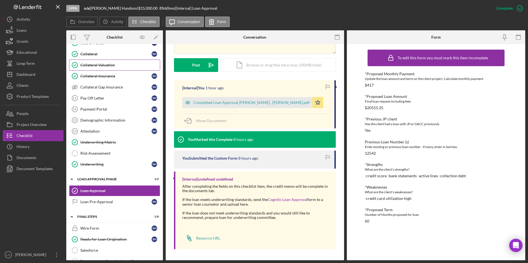
click at [89, 67] on div "Collateral Valuation" at bounding box center [120, 65] width 80 height 4
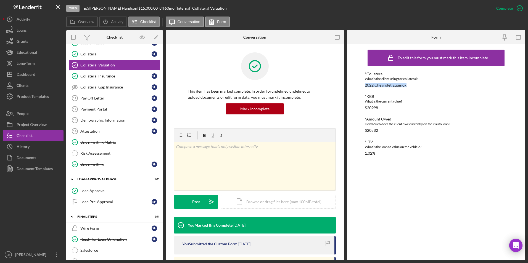
drag, startPoint x: 423, startPoint y: 87, endPoint x: 364, endPoint y: 84, distance: 58.6
click at [365, 84] on div "*Collateral What is the client using for collateral? 2022 Chevrolet Equinox" at bounding box center [436, 80] width 143 height 16
drag, startPoint x: 364, startPoint y: 84, endPoint x: 372, endPoint y: 84, distance: 7.2
copy div "2022 Chevrolet Equinox"
drag, startPoint x: 381, startPoint y: 106, endPoint x: 359, endPoint y: 106, distance: 22.1
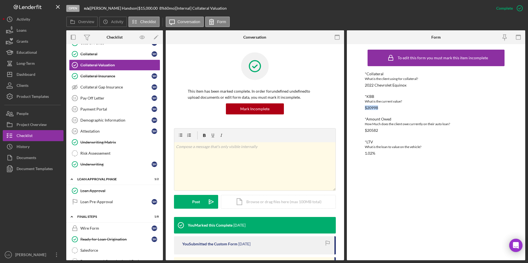
click at [359, 106] on div "To edit this form you must mark this item incomplete *Collateral What is the cl…" at bounding box center [436, 152] width 178 height 216
drag, startPoint x: 359, startPoint y: 106, endPoint x: 367, endPoint y: 107, distance: 8.0
copy div "$20998"
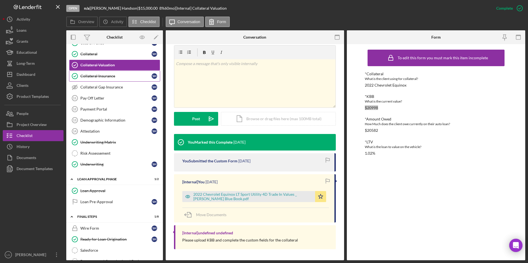
scroll to position [206, 0]
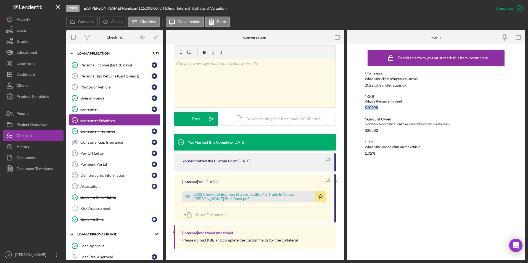
drag, startPoint x: 97, startPoint y: 110, endPoint x: 100, endPoint y: 111, distance: 2.8
click at [97, 110] on div "Collateral" at bounding box center [115, 109] width 71 height 4
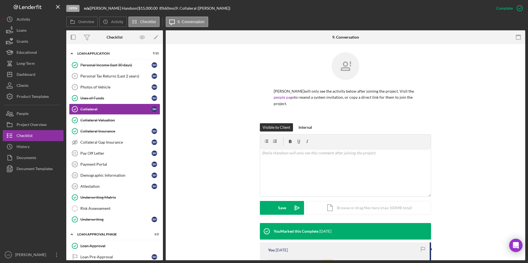
scroll to position [83, 0]
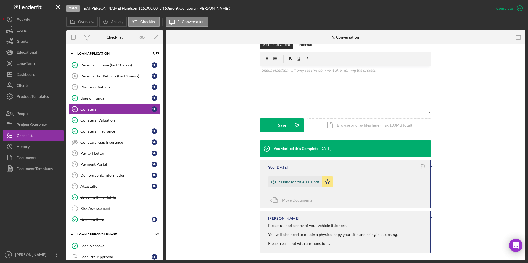
click at [297, 181] on div "SHandson title_001.pdf" at bounding box center [299, 182] width 40 height 4
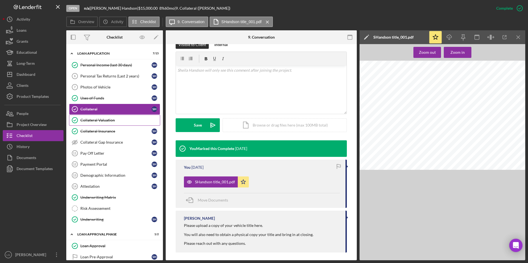
drag, startPoint x: 117, startPoint y: 124, endPoint x: 130, endPoint y: 119, distance: 14.6
click at [117, 124] on link "Collateral Valuation Collateral Valuation" at bounding box center [114, 120] width 91 height 11
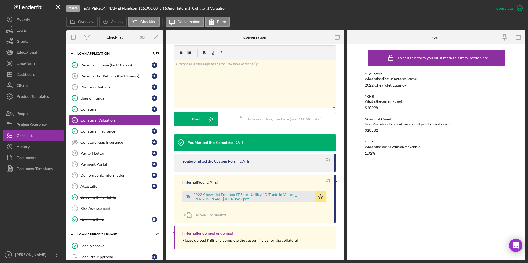
scroll to position [83, 0]
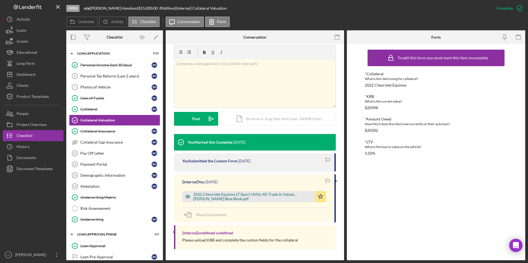
click at [216, 192] on div "2022 Chevrolet Equinox LT Sport Utility 4D Trade In Values _ Kelley Blue Book.p…" at bounding box center [248, 196] width 133 height 11
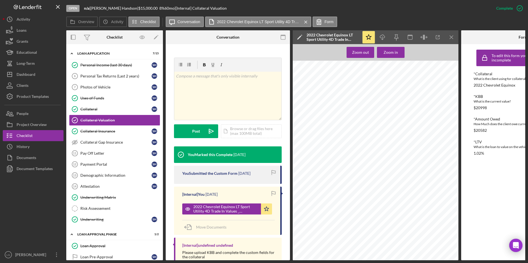
scroll to position [0, 0]
click at [108, 157] on link "Pay Off Letter 11 Pay Off Letter S H" at bounding box center [114, 153] width 91 height 11
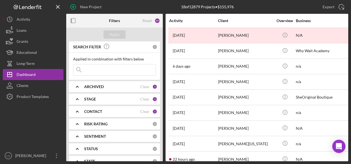
click at [103, 86] on b "ARCHIVED" at bounding box center [94, 86] width 20 height 4
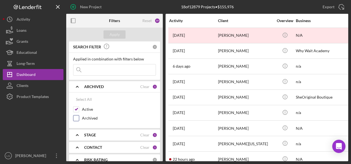
click at [75, 118] on input "Archived" at bounding box center [76, 118] width 6 height 6
checkbox input "true"
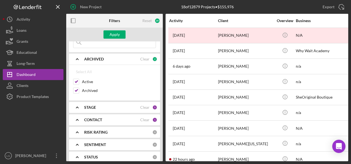
click at [103, 118] on div "CONTACT" at bounding box center [112, 120] width 56 height 4
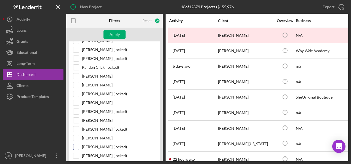
scroll to position [193, 0]
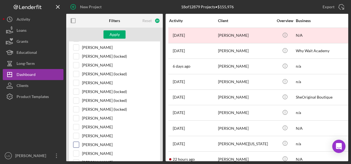
click at [76, 142] on input "Franchot Cunningham" at bounding box center [76, 145] width 6 height 6
checkbox input "true"
click at [112, 36] on div "Apply" at bounding box center [115, 34] width 10 height 8
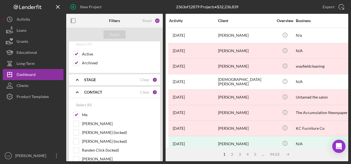
scroll to position [0, 0]
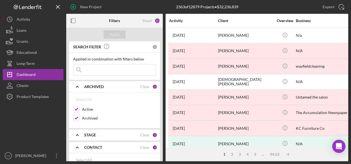
click at [103, 69] on input at bounding box center [114, 69] width 82 height 11
type input "whittaker"
click at [116, 28] on div "Apply" at bounding box center [114, 35] width 97 height 14
click at [115, 32] on div "Apply" at bounding box center [115, 34] width 10 height 8
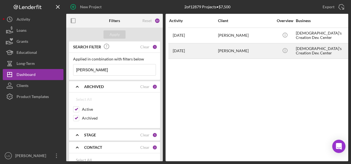
click at [185, 52] on time "[DATE]" at bounding box center [179, 51] width 12 height 4
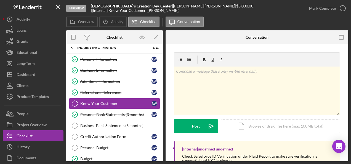
scroll to position [60, 0]
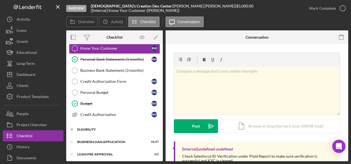
click at [92, 128] on div "ELIGIBILITY" at bounding box center [116, 129] width 79 height 3
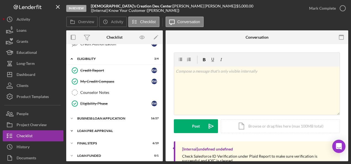
click at [97, 126] on div "Icon/Expander LOAN PRE-APPROVAL 2 / 2" at bounding box center [114, 130] width 97 height 11
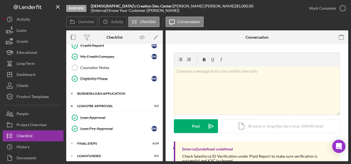
click at [96, 88] on div "Icon/Expander BUSINESS LOAN APPLICATION 16 / 27" at bounding box center [114, 93] width 97 height 11
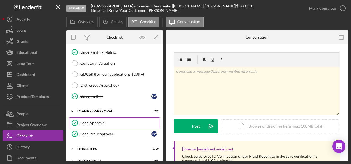
click at [105, 121] on div "Loan Approval" at bounding box center [120, 123] width 80 height 4
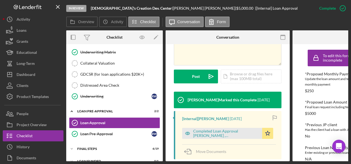
scroll to position [166, 0]
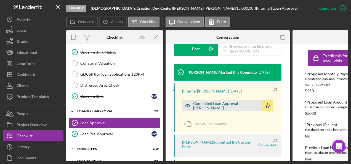
click at [213, 101] on div "Completed Loan Approval Cunningham, Franchot , Regina Whittaker.pdf" at bounding box center [226, 105] width 66 height 9
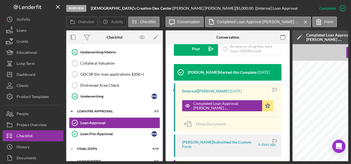
scroll to position [453, 0]
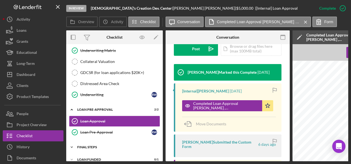
click at [89, 146] on div "FINAL STEPS" at bounding box center [116, 147] width 79 height 3
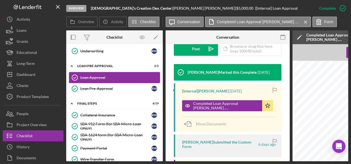
scroll to position [414, 0]
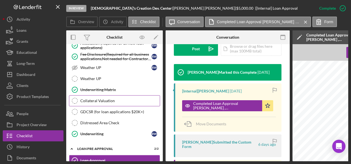
click at [103, 98] on link "Collateral Valuation Collateral Valuation" at bounding box center [114, 100] width 91 height 11
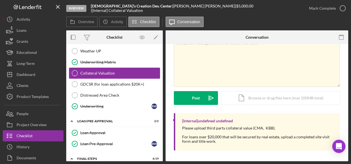
scroll to position [386, 0]
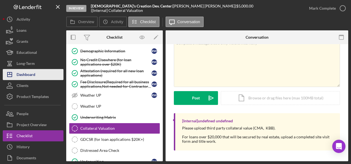
click at [38, 76] on button "Icon/Dashboard Dashboard" at bounding box center [33, 74] width 61 height 11
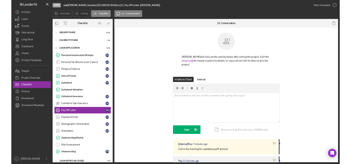
scroll to position [25, 0]
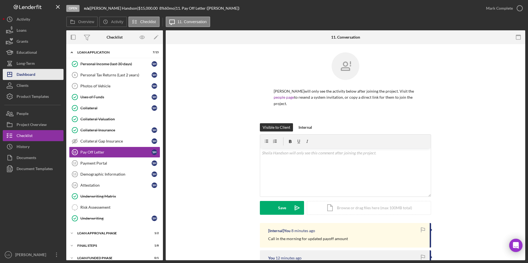
click at [21, 70] on div "Dashboard" at bounding box center [26, 75] width 19 height 12
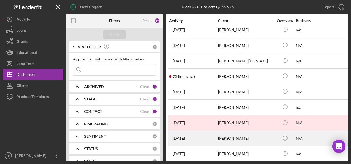
scroll to position [149, 0]
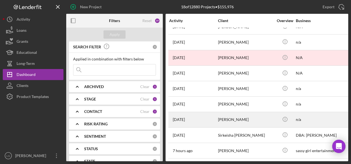
click at [232, 112] on div "[PERSON_NAME]" at bounding box center [245, 119] width 55 height 15
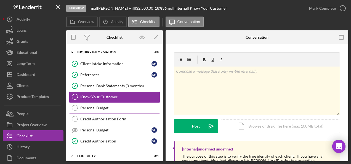
scroll to position [51, 0]
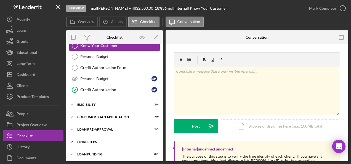
click at [91, 140] on div "FINAL STEPS" at bounding box center [116, 141] width 79 height 3
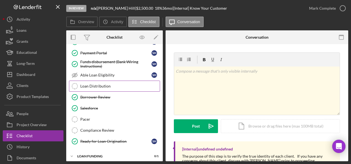
click at [103, 81] on link "Loan Distribution Loan Distribution" at bounding box center [114, 86] width 91 height 11
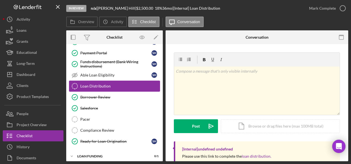
scroll to position [163, 0]
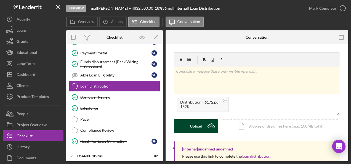
click at [197, 128] on div "Upload" at bounding box center [196, 126] width 12 height 14
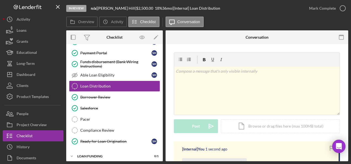
scroll to position [55, 0]
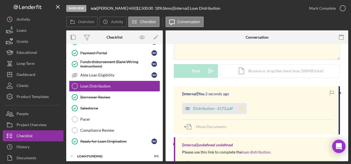
click at [241, 108] on polygon "button" at bounding box center [241, 108] width 5 height 4
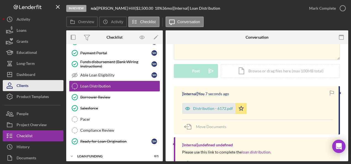
click at [23, 85] on div "Clients" at bounding box center [23, 86] width 12 height 12
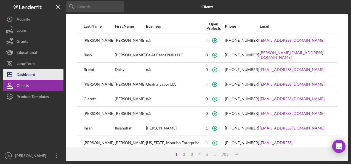
click at [31, 73] on div "Dashboard" at bounding box center [26, 75] width 19 height 12
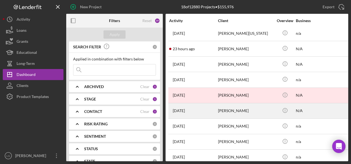
scroll to position [149, 0]
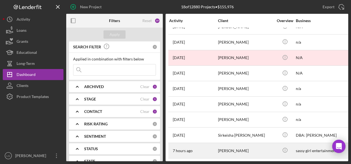
click at [224, 146] on div "[PERSON_NAME]" at bounding box center [245, 150] width 55 height 15
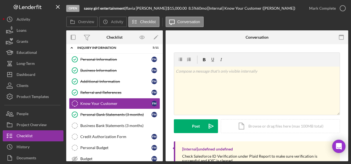
scroll to position [84, 0]
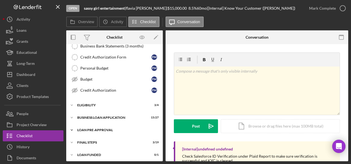
click at [82, 128] on div "LOAN PRE-APPROVAL" at bounding box center [116, 129] width 79 height 3
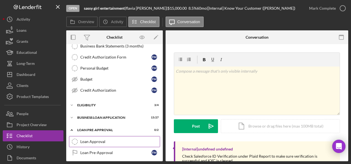
scroll to position [109, 0]
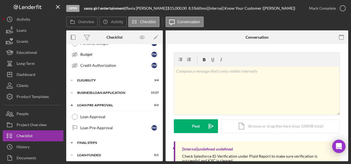
click at [85, 141] on div "FINAL STEPS" at bounding box center [116, 142] width 79 height 3
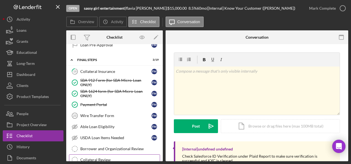
scroll to position [274, 0]
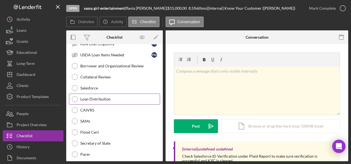
click at [98, 97] on div "Loan Distribution" at bounding box center [120, 99] width 80 height 4
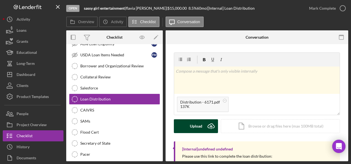
click at [187, 121] on button "Upload Icon/Upload" at bounding box center [196, 126] width 44 height 14
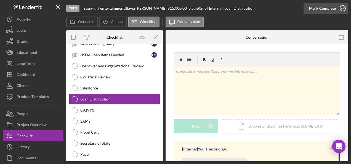
click at [323, 10] on div "Mark Complete" at bounding box center [322, 8] width 27 height 11
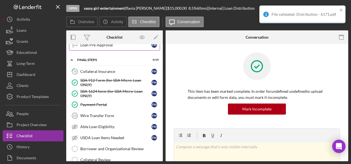
scroll to position [136, 0]
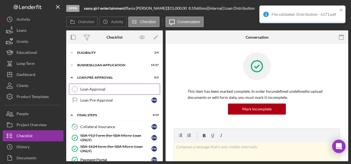
click at [103, 89] on div "Loan Approval" at bounding box center [120, 89] width 80 height 4
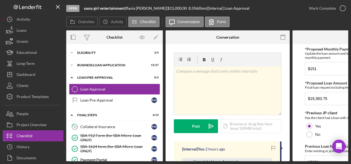
scroll to position [55, 0]
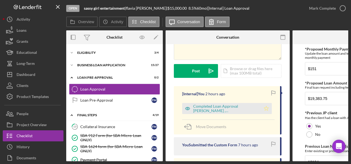
click at [266, 107] on icon "Icon/Star" at bounding box center [266, 108] width 11 height 11
drag, startPoint x: 327, startPoint y: 70, endPoint x: 296, endPoint y: 65, distance: 32.0
click at [292, 65] on div "Overview Internal Workflow Stage Open Icon/Dropdown Arrow Archive (can unarchiv…" at bounding box center [207, 95] width 282 height 131
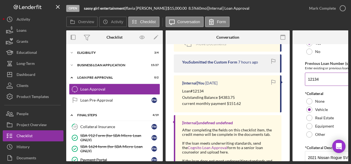
scroll to position [0, 0]
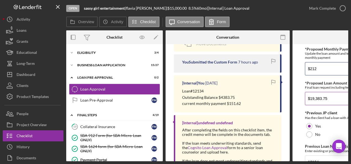
type input "$212"
drag, startPoint x: 327, startPoint y: 95, endPoint x: 310, endPoint y: 96, distance: 17.4
click at [310, 96] on input "$19,383.75" at bounding box center [354, 98] width 99 height 13
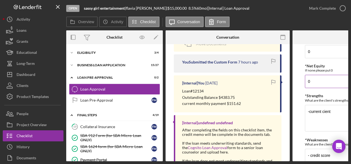
scroll to position [313, 0]
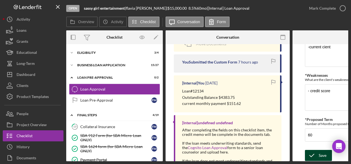
type input "$11,000"
click at [318, 154] on icon "submit" at bounding box center [312, 156] width 14 height 14
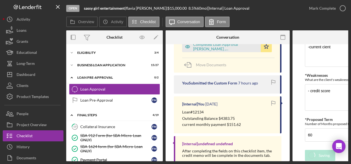
scroll to position [159, 0]
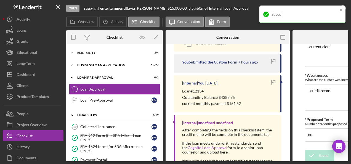
click at [316, 6] on div "Saved" at bounding box center [303, 15] width 86 height 18
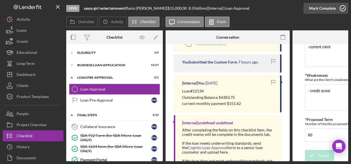
click at [313, 9] on div "Mark Complete" at bounding box center [322, 8] width 27 height 11
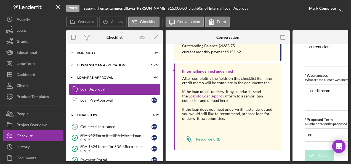
scroll to position [0, 0]
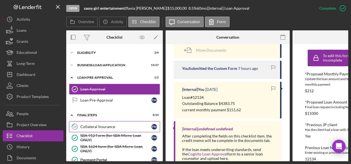
click at [99, 121] on link "19 Collateral Insurance f m" at bounding box center [114, 126] width 91 height 11
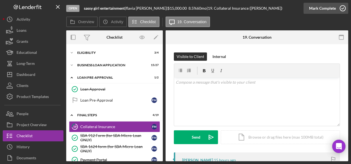
click at [316, 10] on div "Mark Complete" at bounding box center [322, 8] width 27 height 11
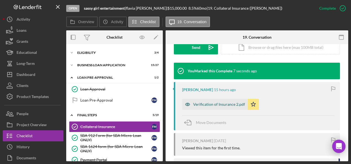
click at [210, 105] on div "Verification of Insurance 2.pdf" at bounding box center [219, 104] width 52 height 4
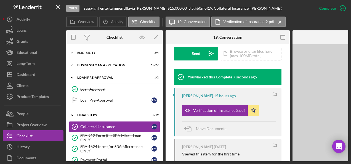
scroll to position [172, 0]
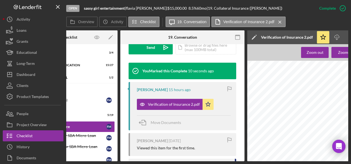
drag, startPoint x: 263, startPoint y: 159, endPoint x: 350, endPoint y: 157, distance: 86.4
click at [351, 157] on html "Open sassy girl entertainment | [PERSON_NAME] | $15,000.00 8.5 % 60 mo | 19. Co…" at bounding box center [175, 82] width 351 height 164
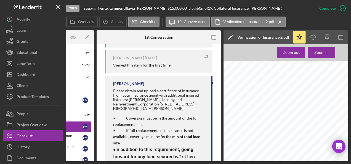
scroll to position [282, 0]
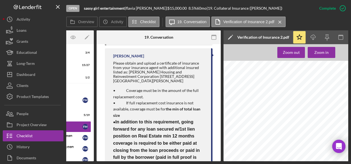
click at [210, 129] on div "[PERSON_NAME] Please obtain and upload a certificate of insurance from your ins…" at bounding box center [159, 120] width 108 height 145
drag, startPoint x: 193, startPoint y: 162, endPoint x: 115, endPoint y: 161, distance: 77.3
click at [115, 161] on div "Open sassy girl entertainment | [PERSON_NAME] | $15,000.00 8.5 % 60 mo | 19. Co…" at bounding box center [175, 82] width 351 height 164
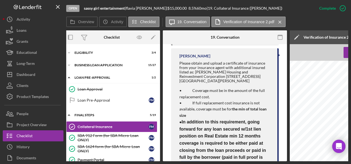
scroll to position [0, 0]
